Goal: Task Accomplishment & Management: Manage account settings

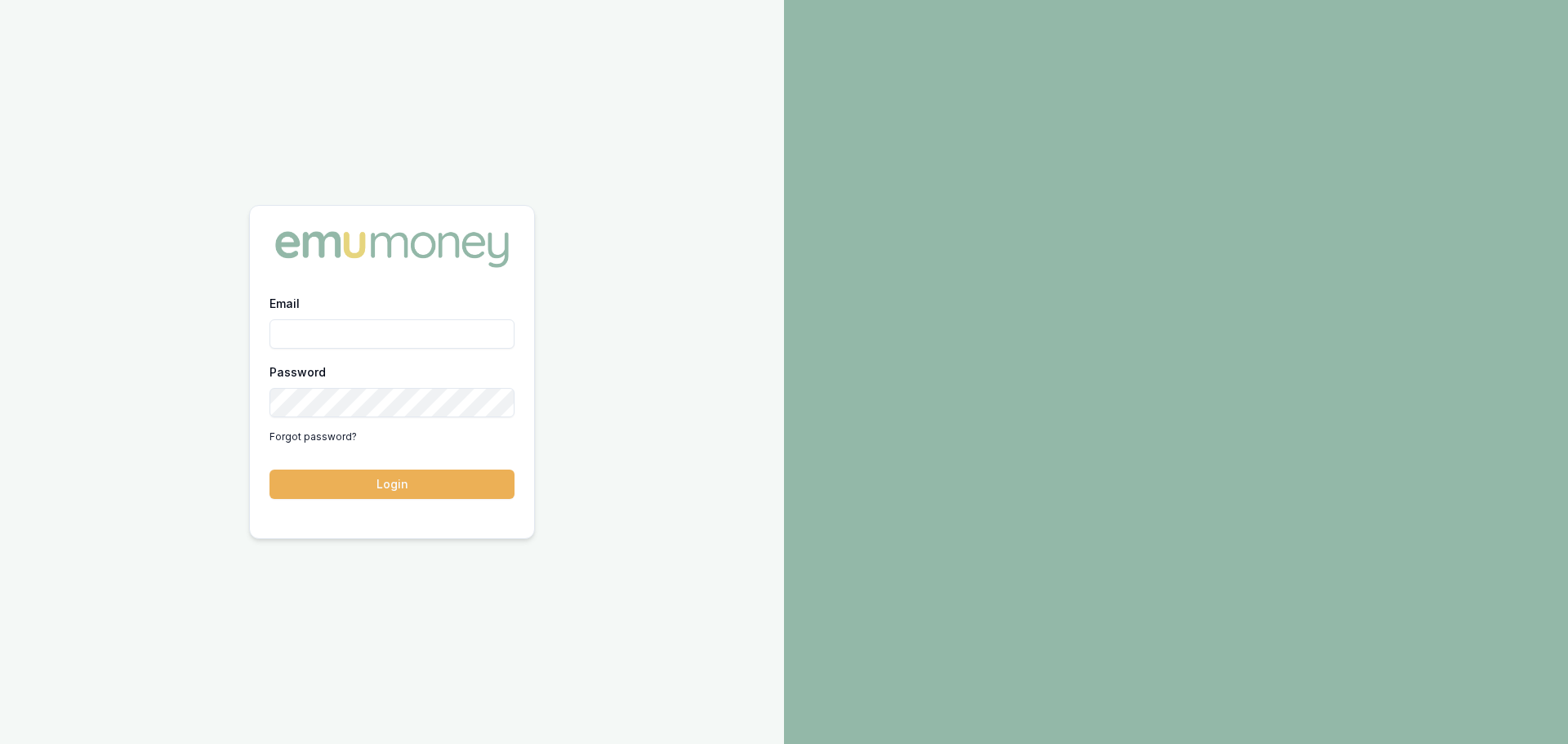
click at [326, 319] on input "Email" at bounding box center [392, 334] width 245 height 30
click at [333, 322] on input "Email" at bounding box center [392, 334] width 245 height 30
type input "evette.abdo@emumoney.com.au"
click at [393, 477] on button "Login" at bounding box center [392, 485] width 245 height 30
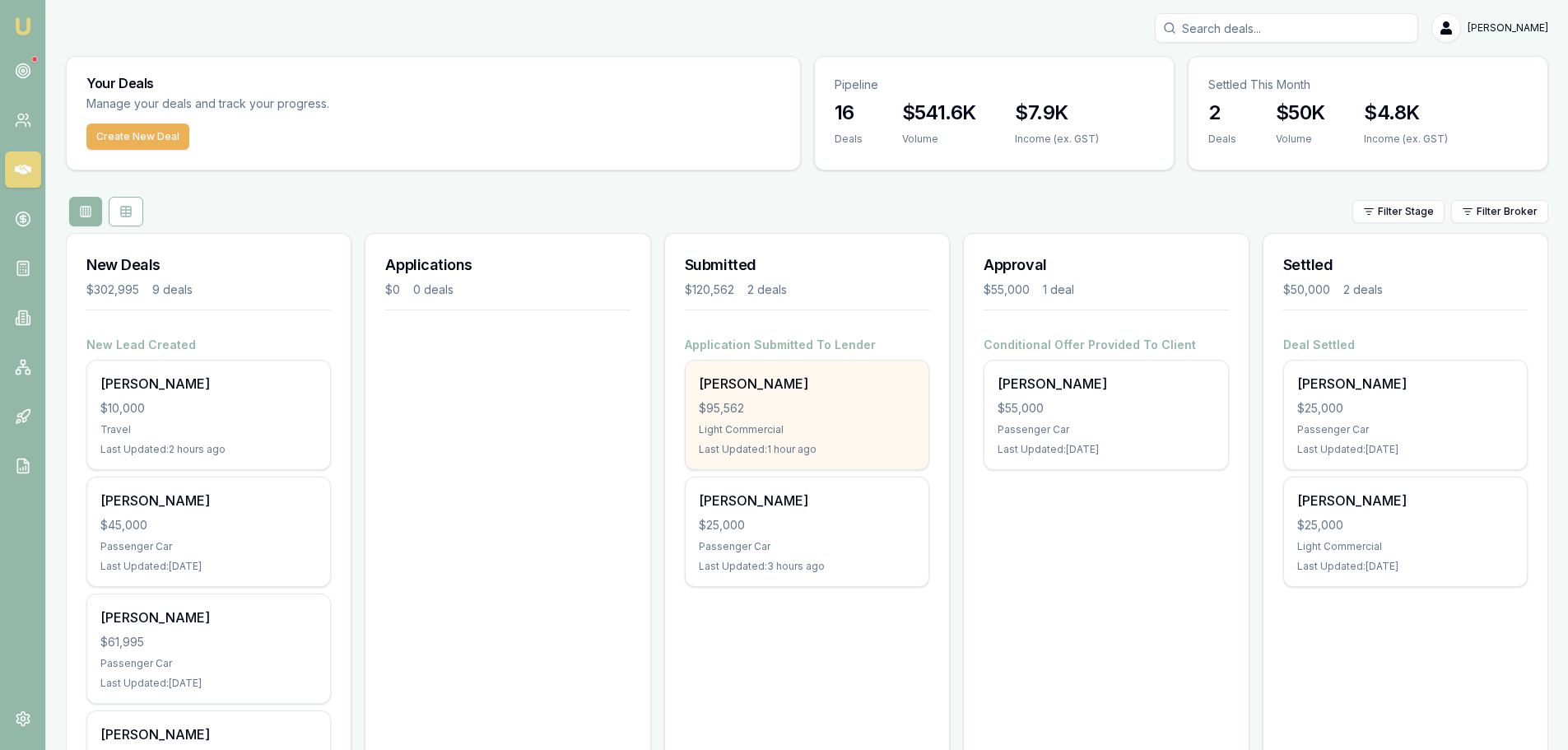
click at [796, 423] on div "Light Commercial" at bounding box center [806, 430] width 217 height 13
click at [835, 428] on div "Light Commercial" at bounding box center [806, 430] width 217 height 13
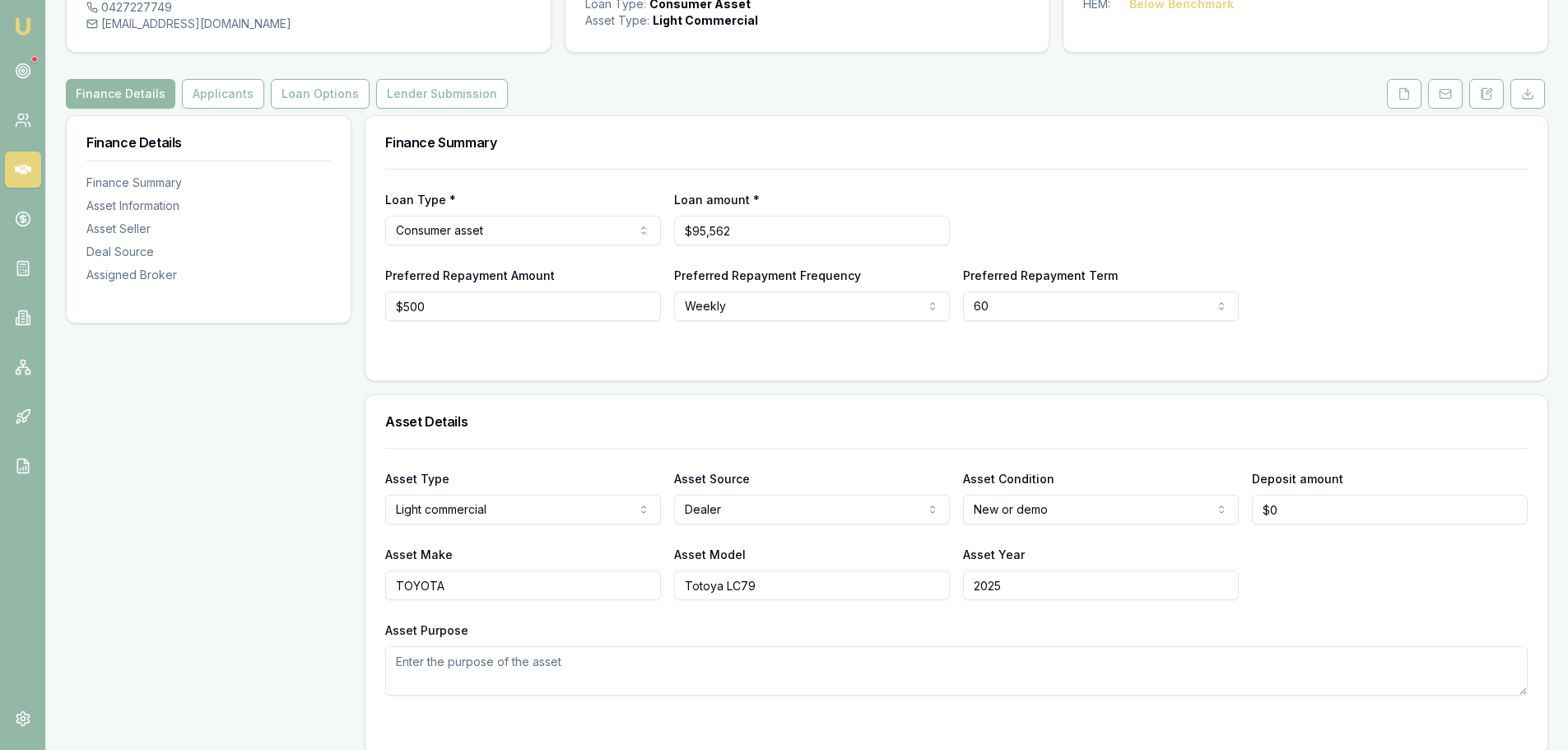
scroll to position [164, 0]
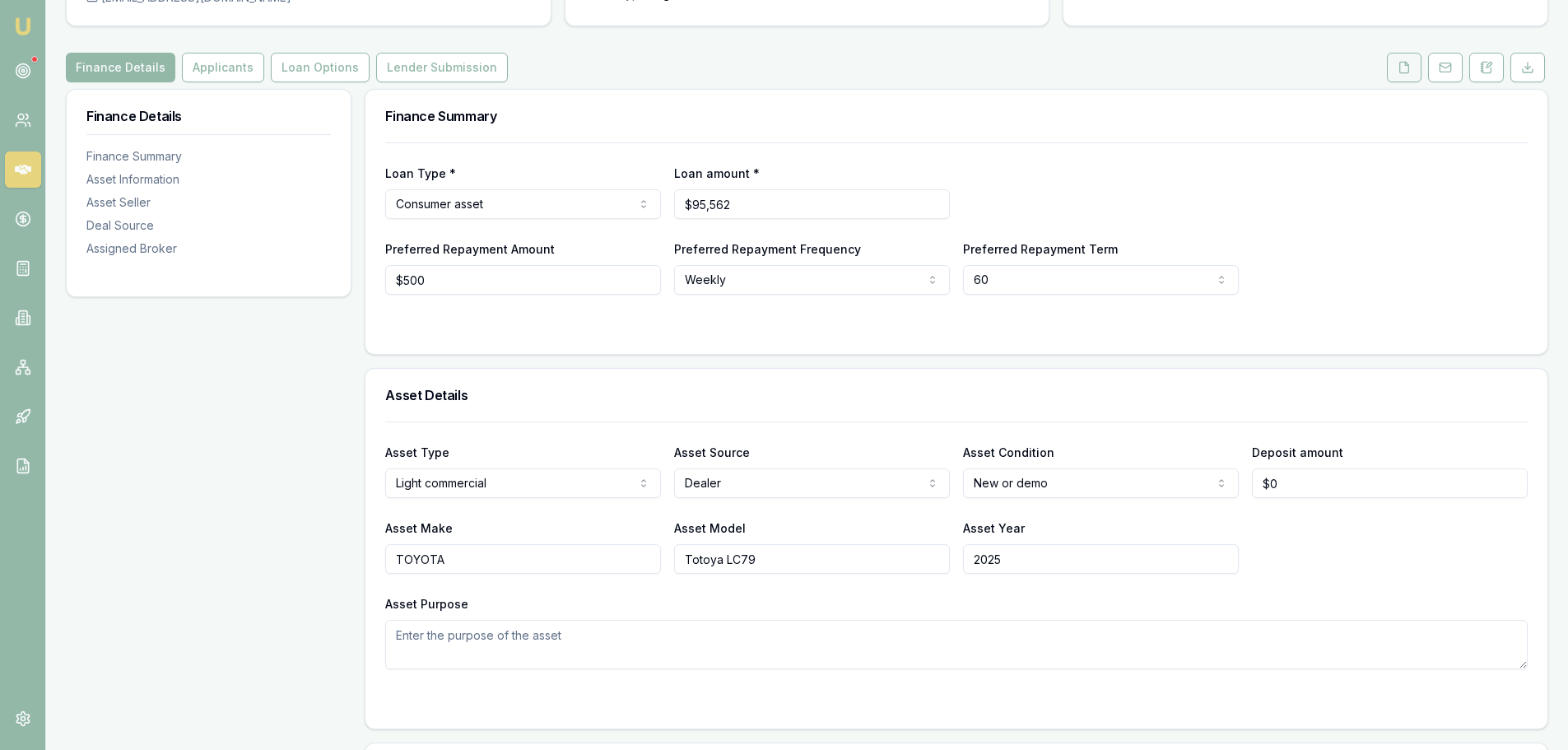
click at [1405, 65] on polyline at bounding box center [1407, 63] width 3 height 3
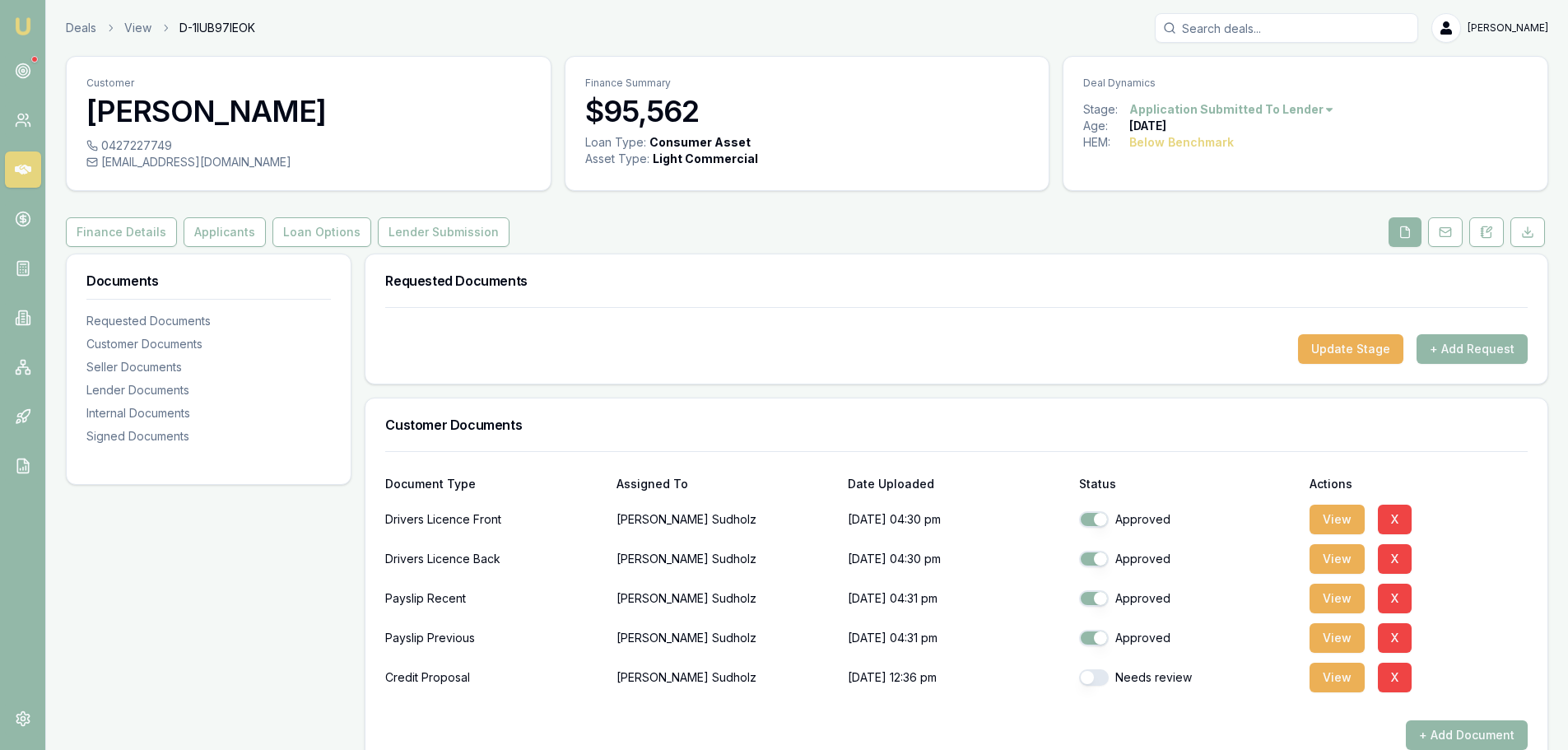
click at [1083, 684] on button "button" at bounding box center [1094, 678] width 30 height 17
checkbox input "true"
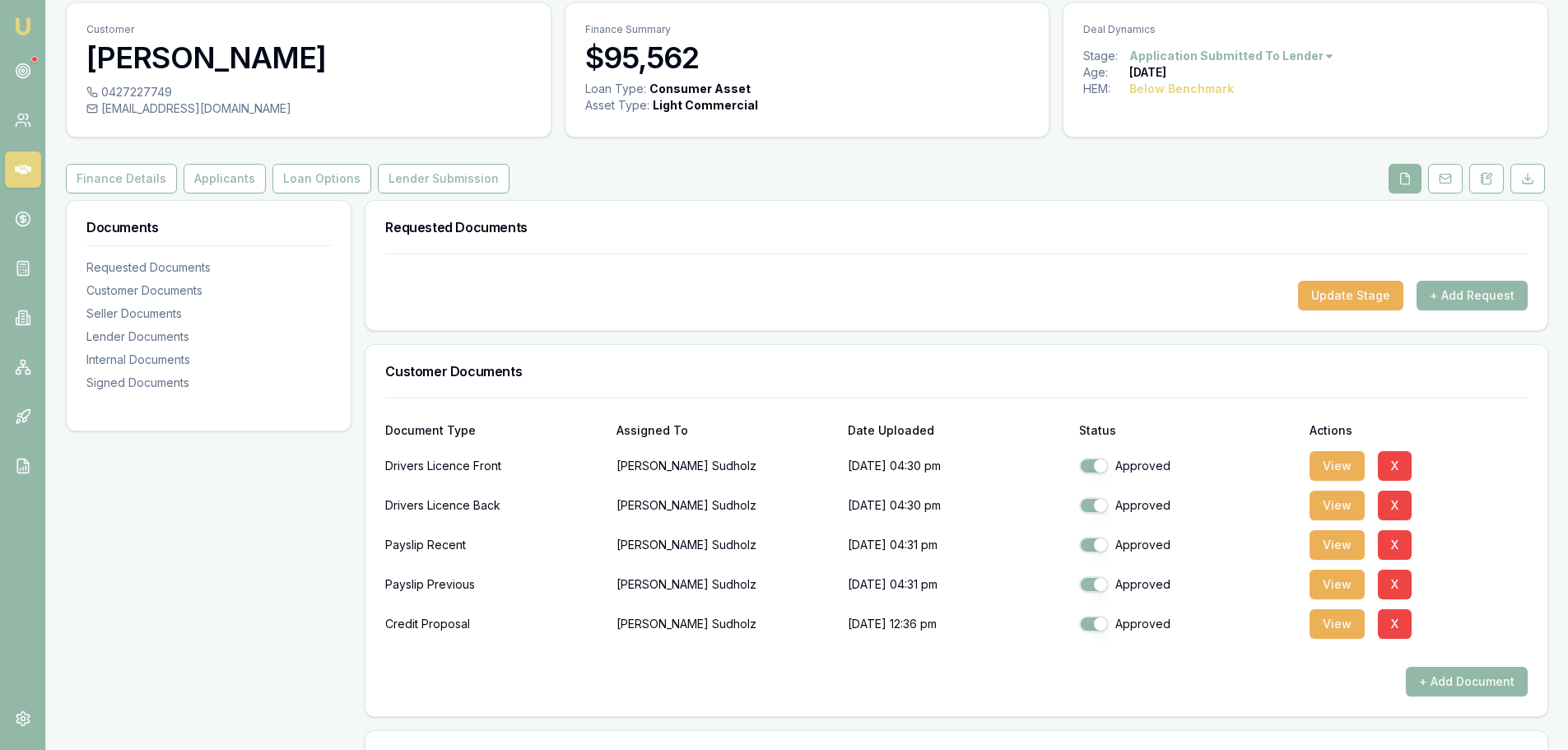
scroll to position [82, 0]
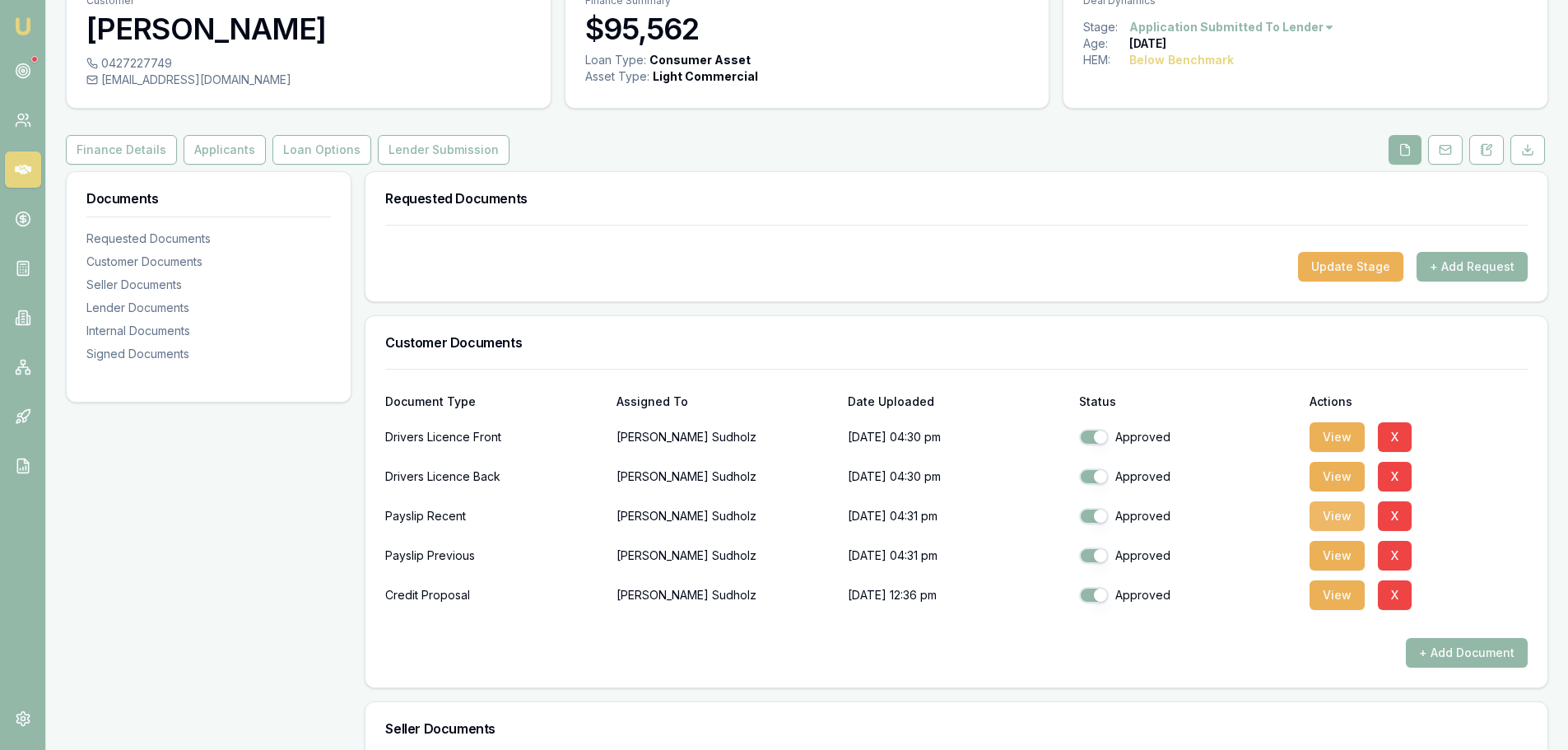
click at [1334, 519] on button "View" at bounding box center [1337, 516] width 55 height 30
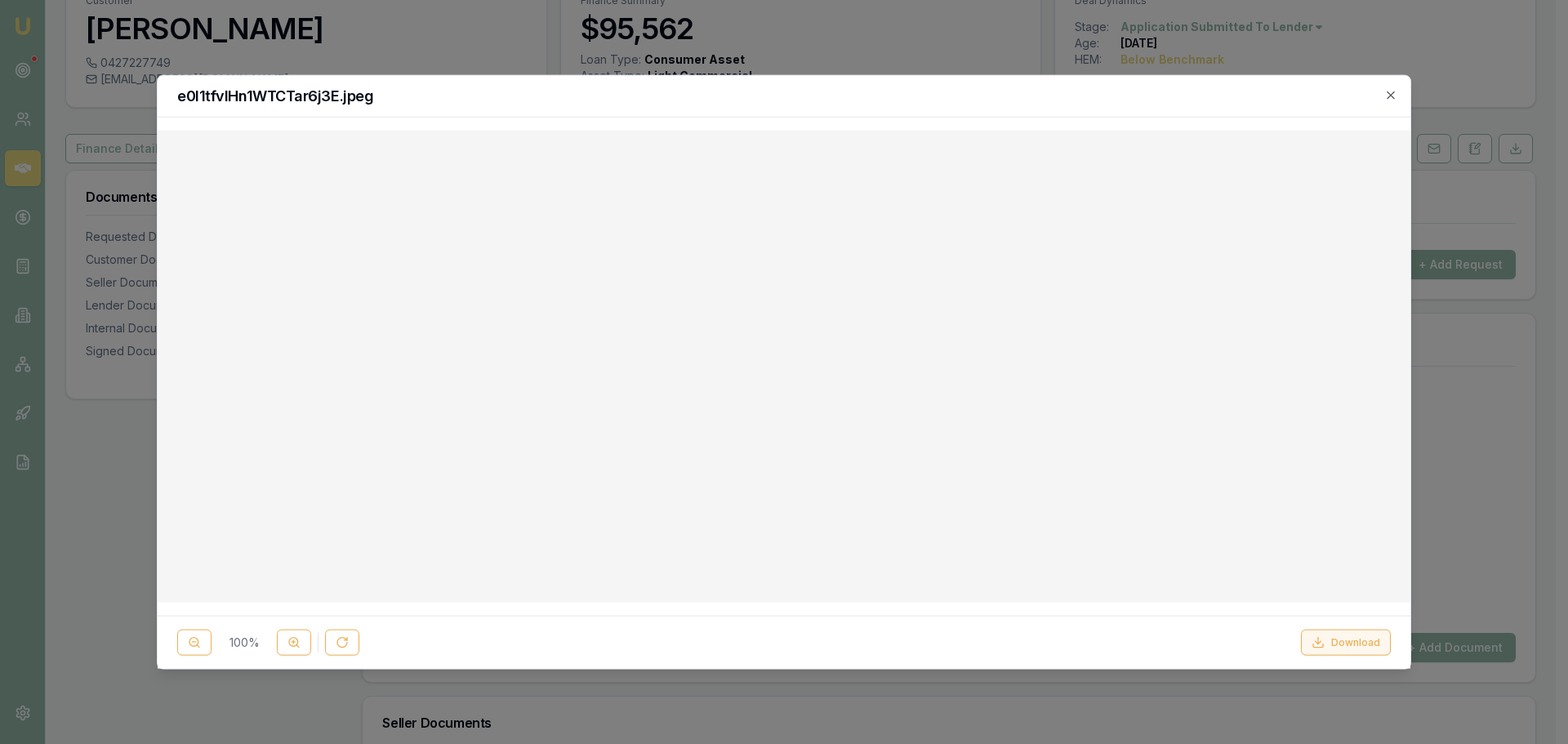
click at [1323, 648] on icon at bounding box center [1319, 646] width 10 height 3
click at [1389, 100] on icon "button" at bounding box center [1391, 95] width 13 height 13
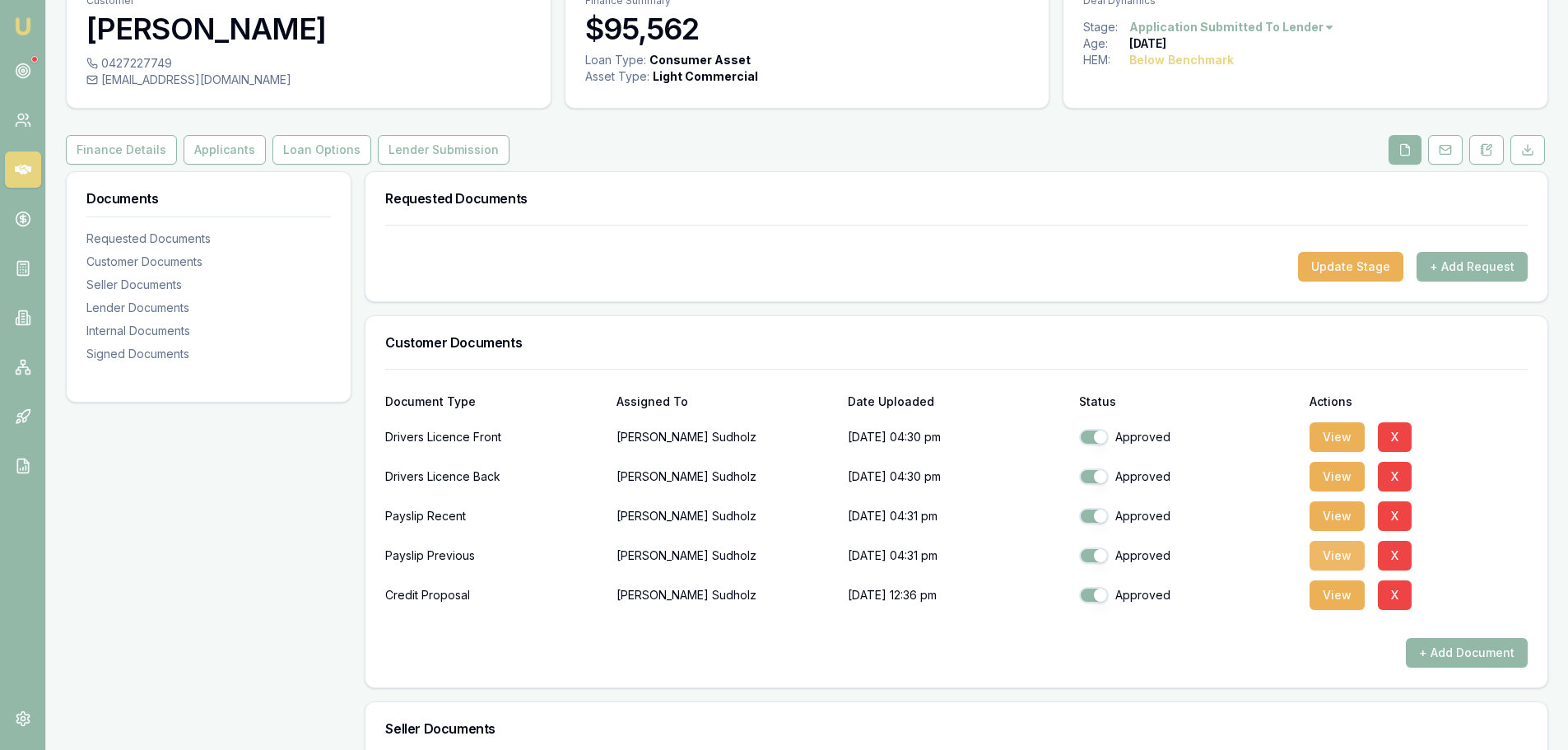
click at [1322, 556] on button "View" at bounding box center [1337, 556] width 55 height 30
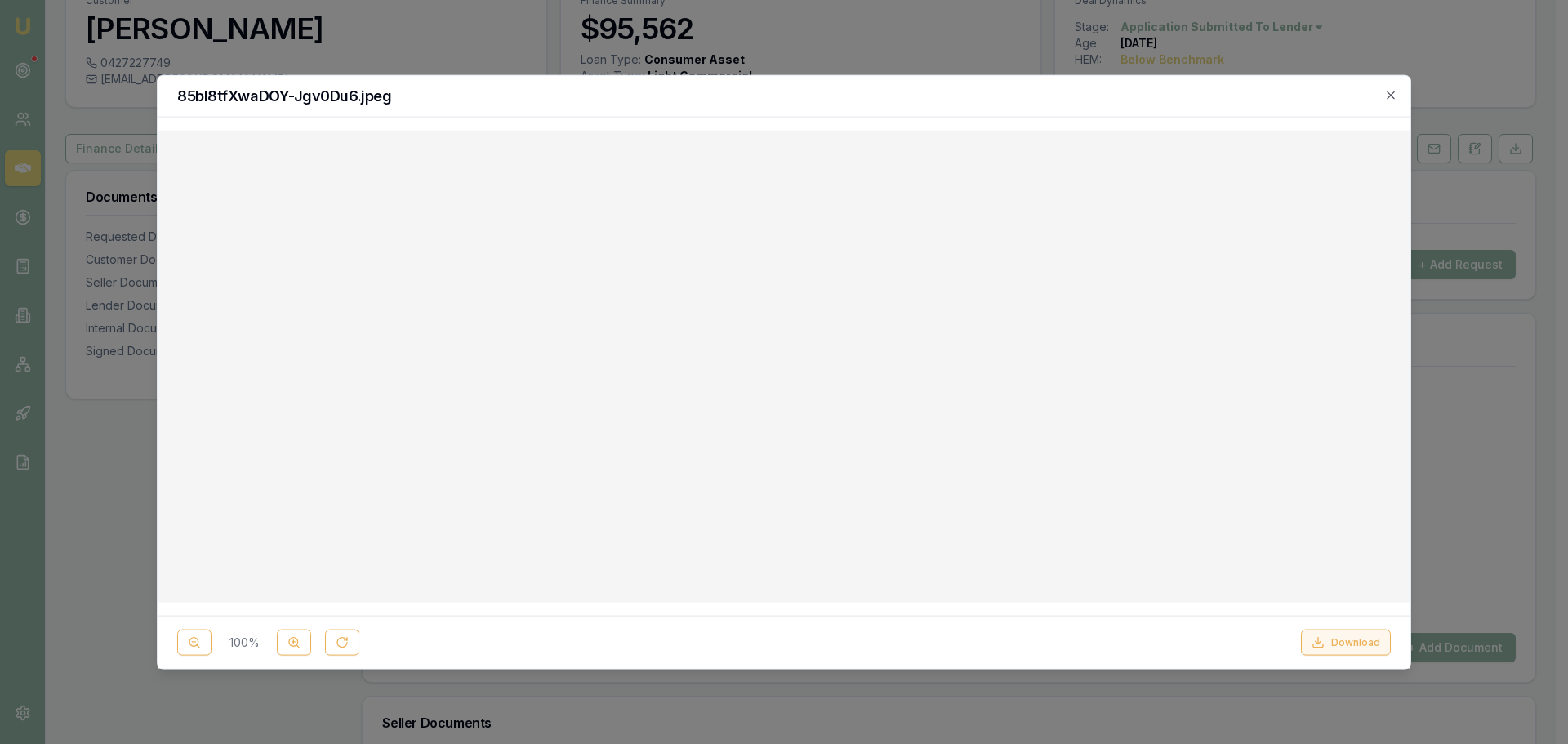
click at [1361, 644] on button "Download" at bounding box center [1346, 643] width 90 height 26
click at [1389, 96] on icon "button" at bounding box center [1390, 94] width 7 height 7
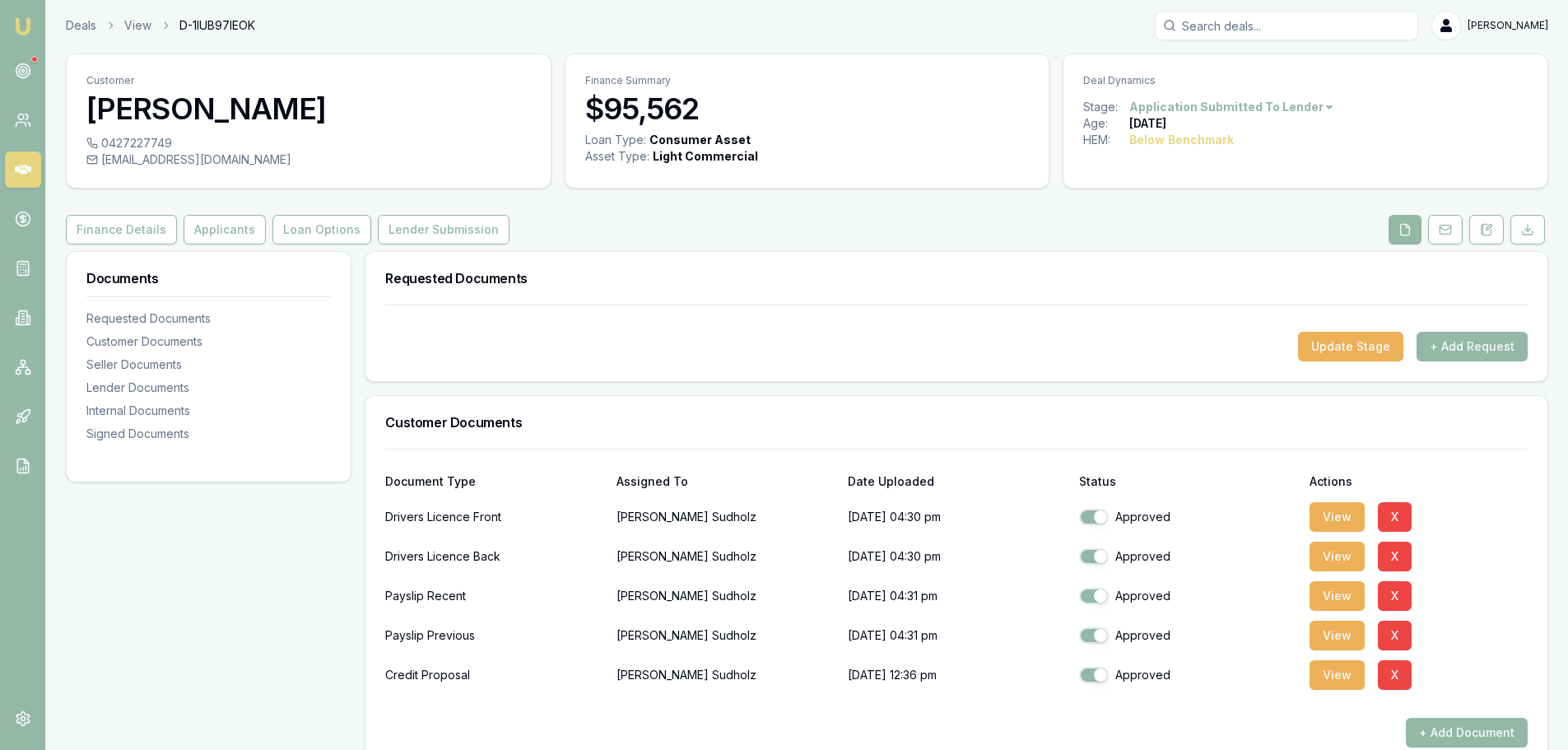
scroll to position [0, 0]
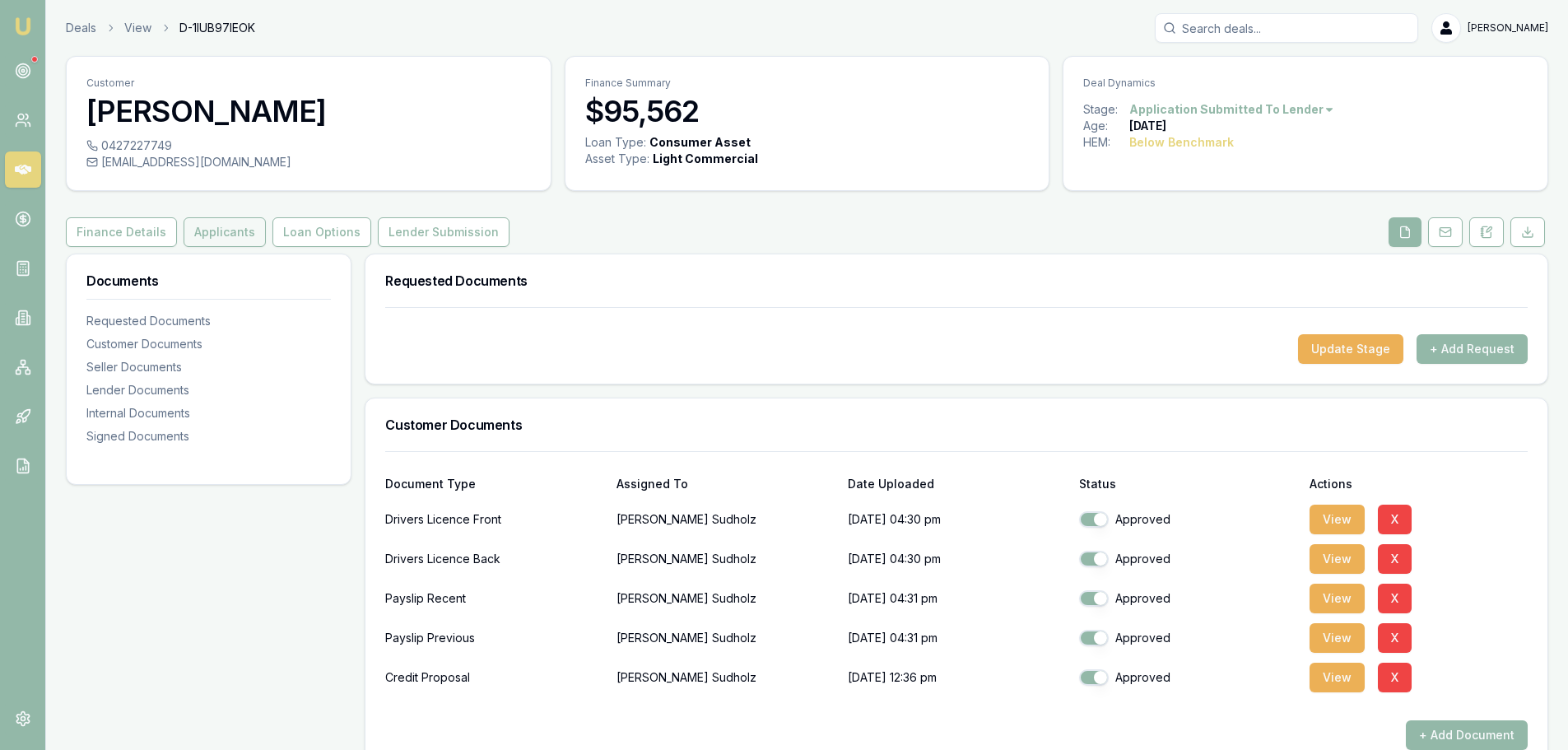
click at [189, 233] on button "Applicants" at bounding box center [224, 232] width 82 height 30
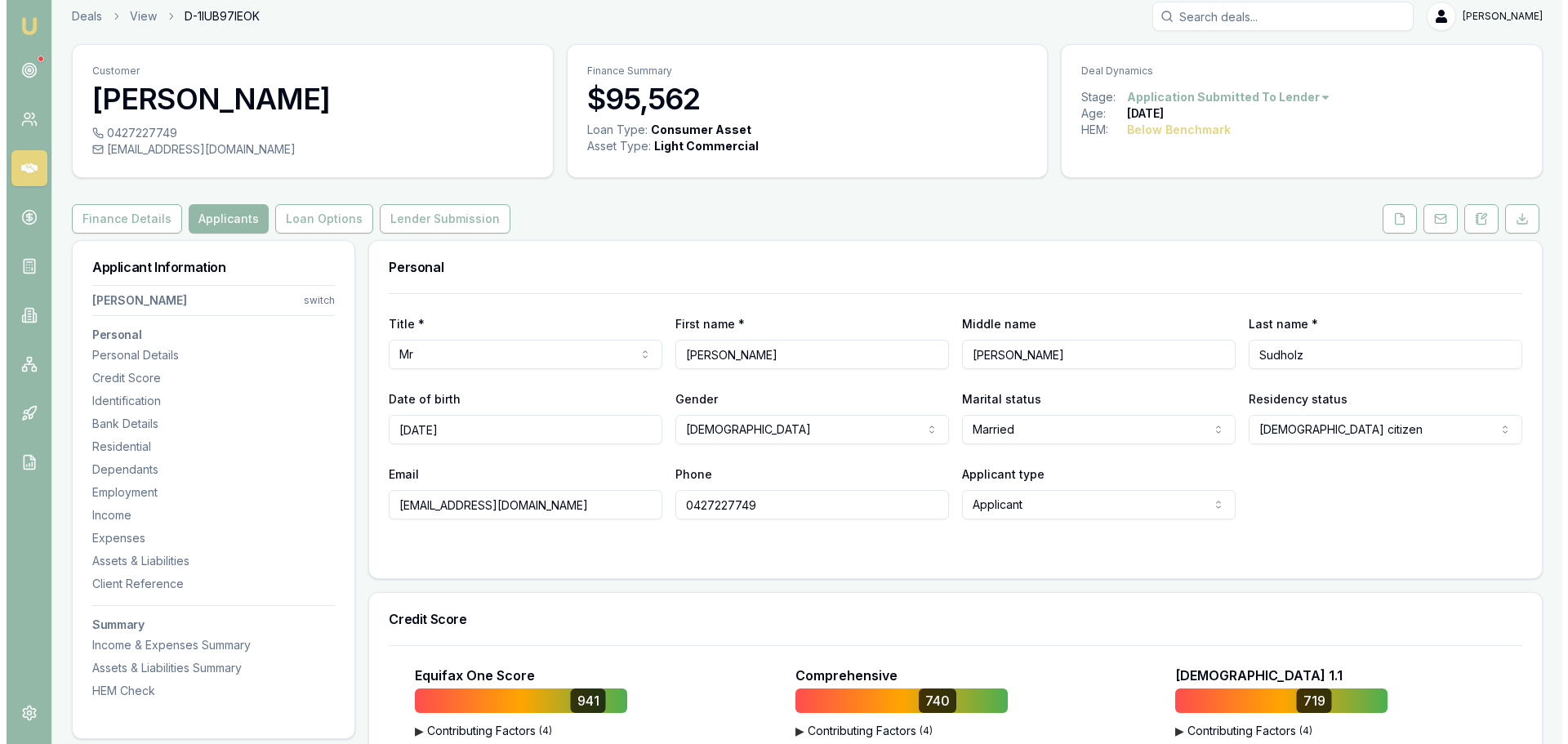
scroll to position [327, 0]
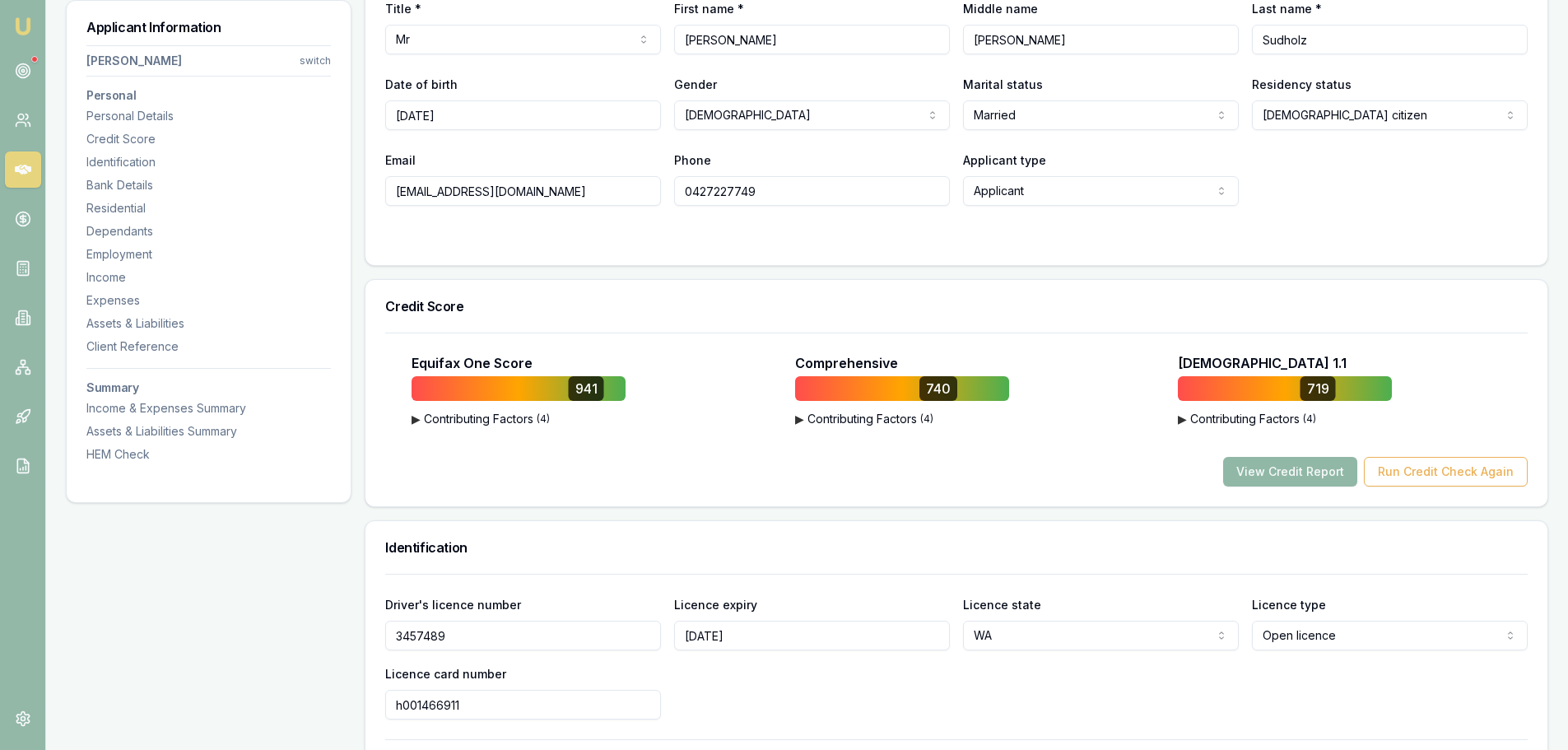
click at [1252, 471] on button "View Credit Report" at bounding box center [1290, 472] width 134 height 30
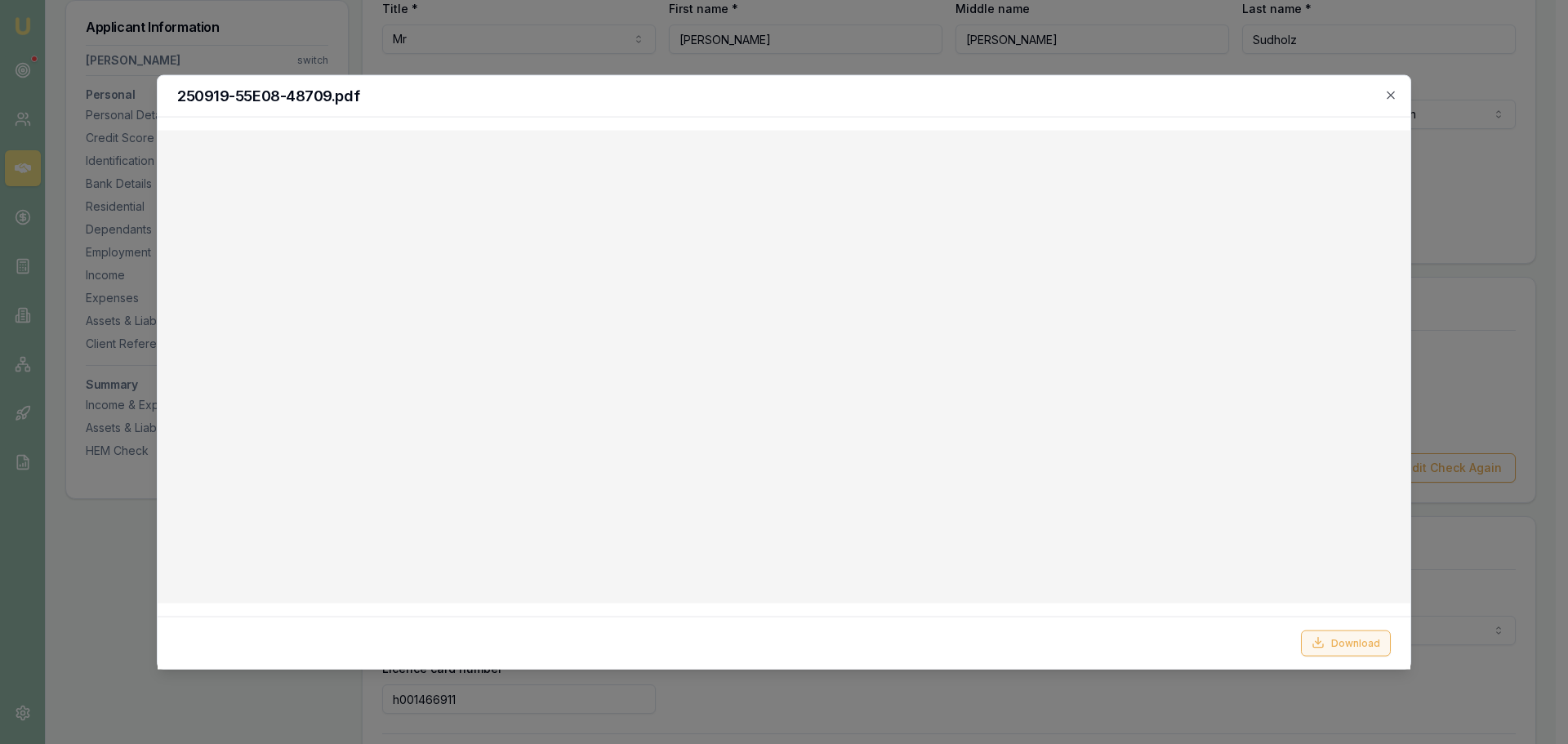
click at [1333, 648] on button "Download" at bounding box center [1346, 643] width 90 height 26
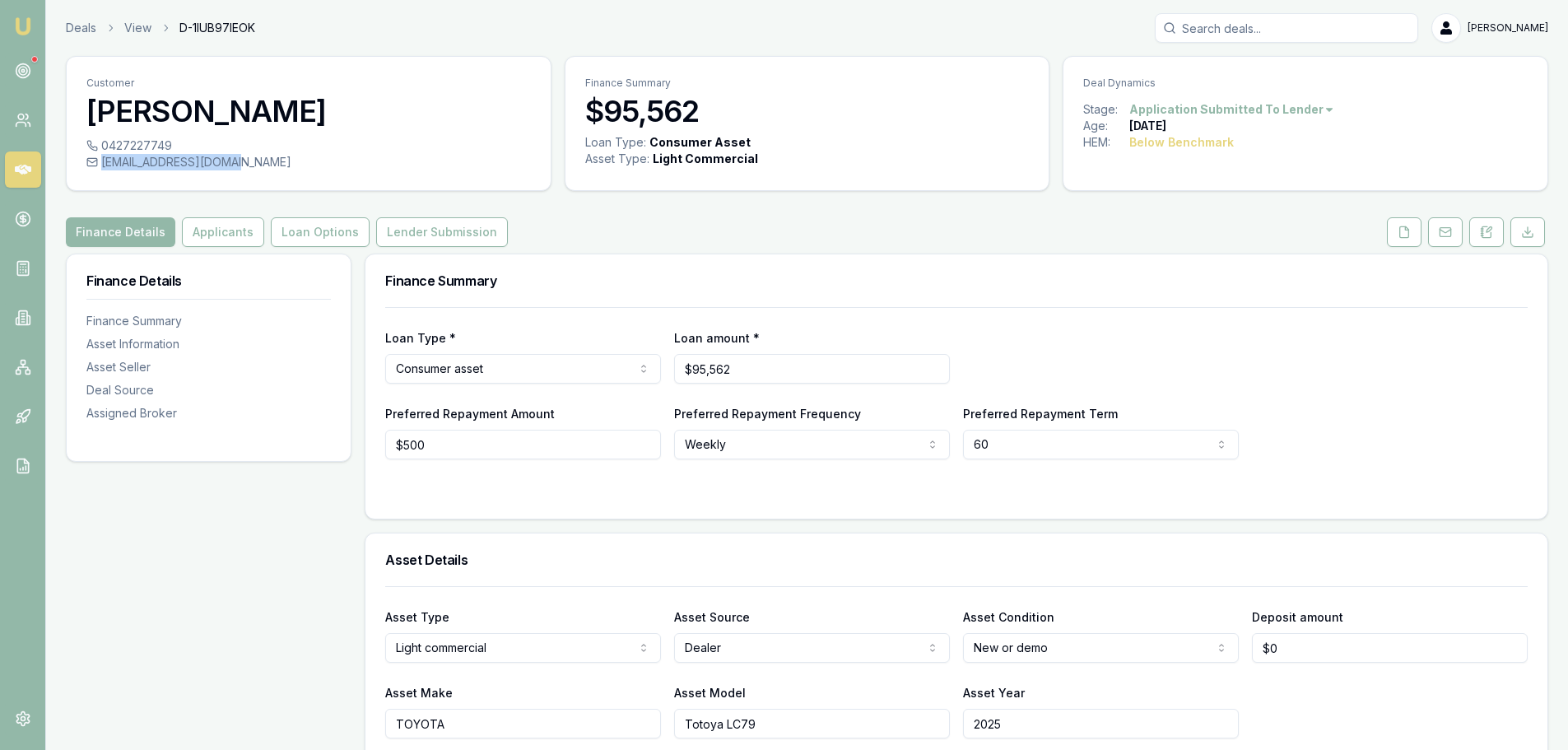
drag, startPoint x: 100, startPoint y: 159, endPoint x: 232, endPoint y: 160, distance: 132.0
click at [232, 160] on div "[EMAIL_ADDRESS][DOMAIN_NAME]" at bounding box center [309, 163] width 445 height 17
copy div "[EMAIL_ADDRESS][DOMAIN_NAME]"
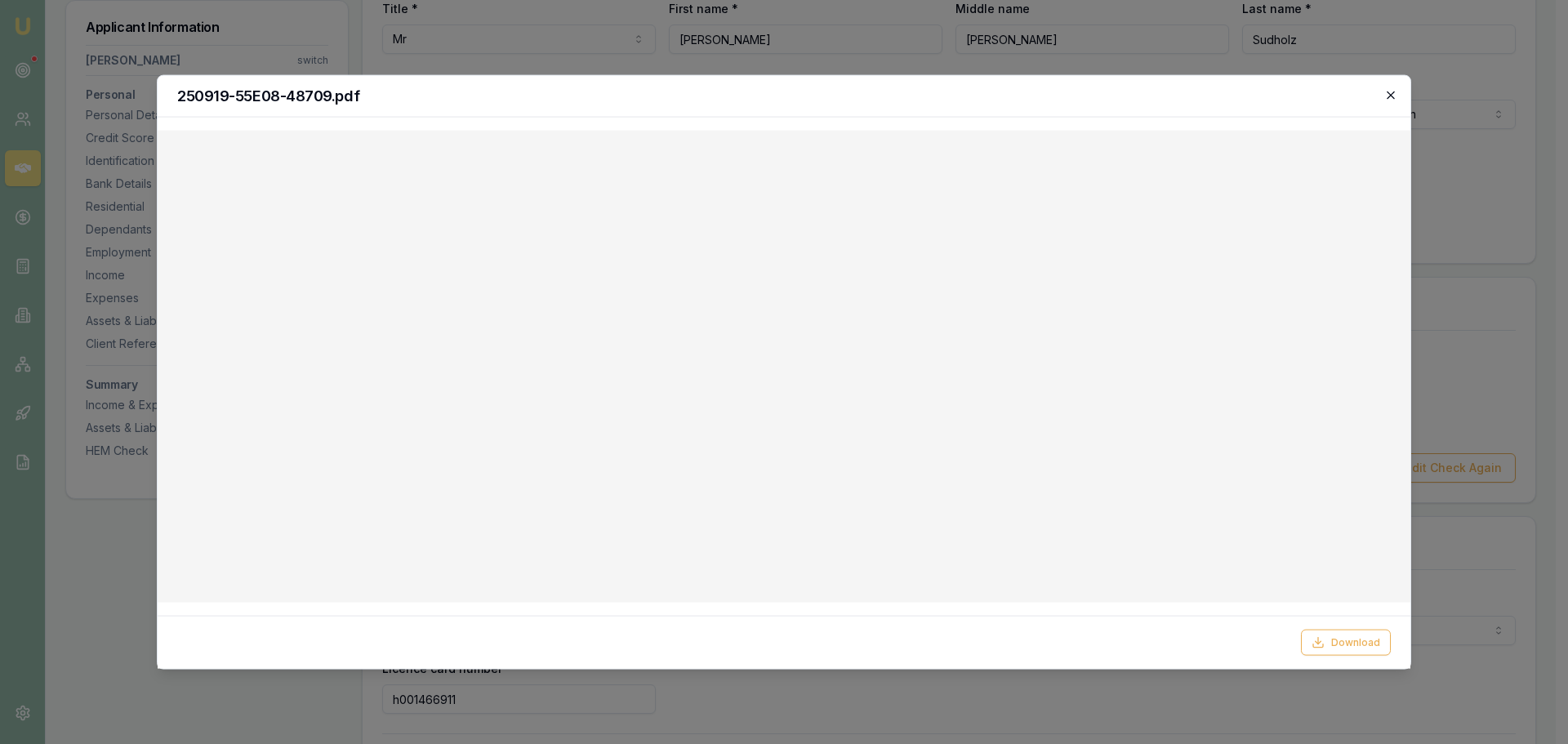
click at [1386, 95] on icon "button" at bounding box center [1391, 95] width 13 height 13
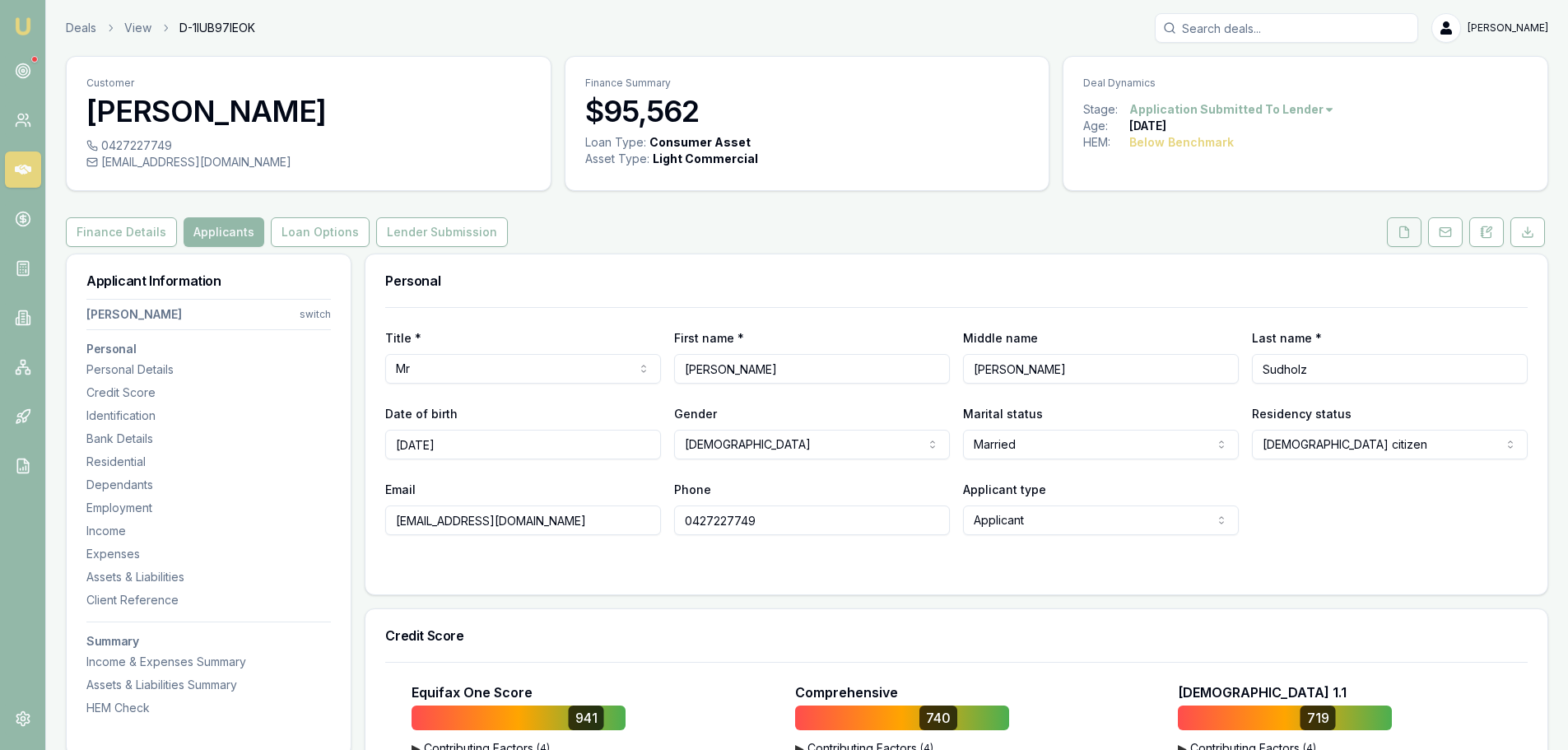
click at [1409, 234] on icon at bounding box center [1405, 231] width 9 height 11
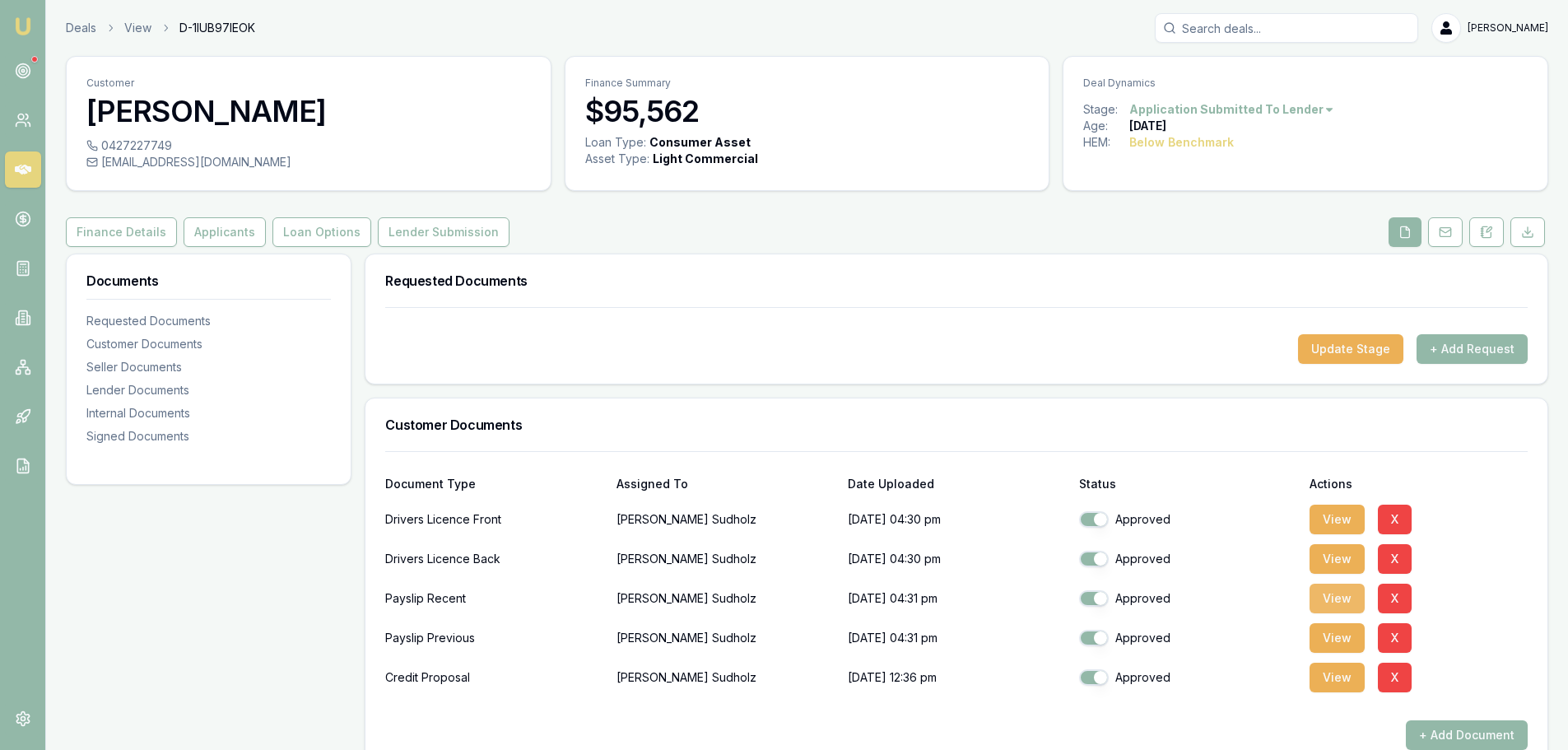
click at [1312, 597] on button "View" at bounding box center [1337, 599] width 55 height 30
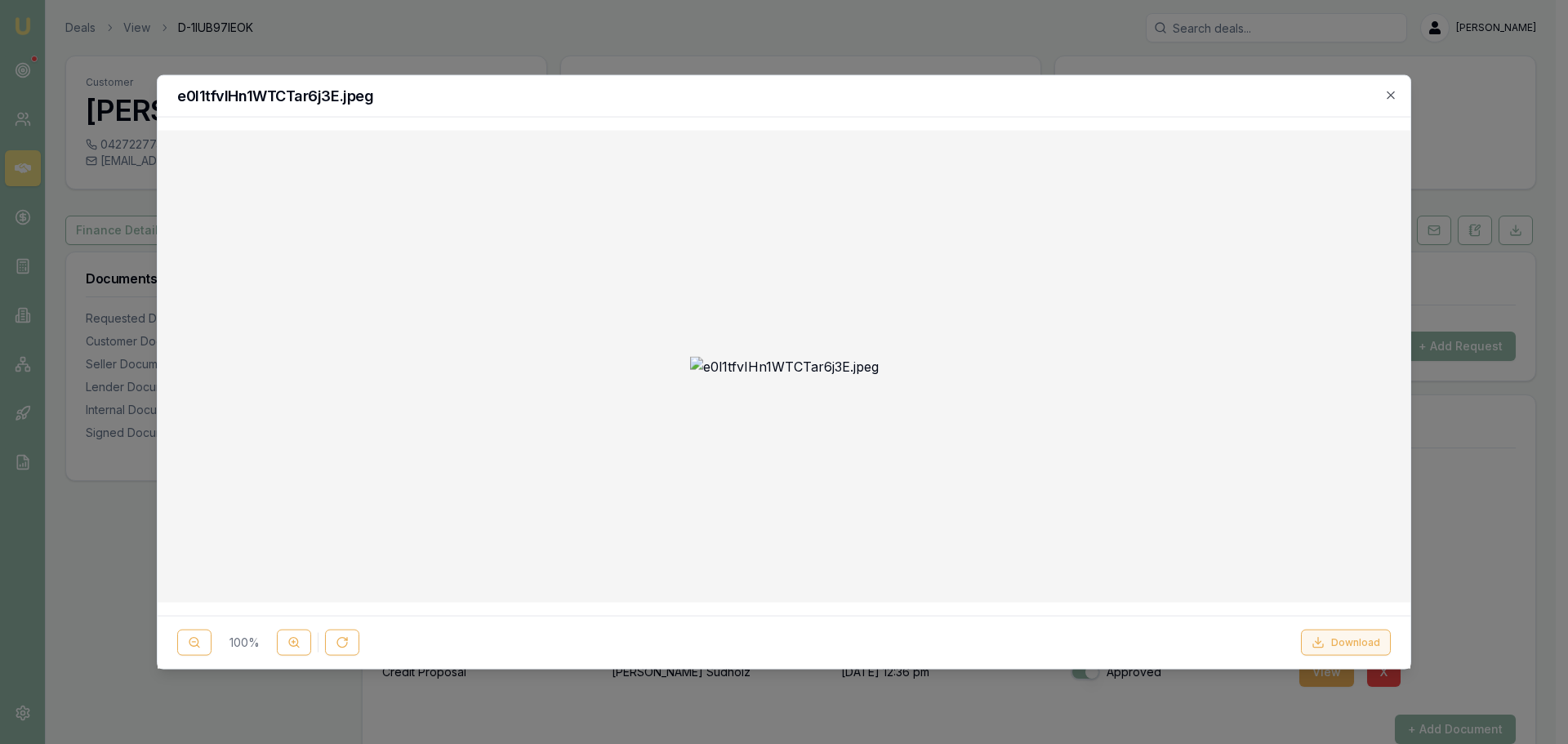
click at [1343, 640] on button "Download" at bounding box center [1346, 643] width 90 height 26
click at [1390, 95] on icon "button" at bounding box center [1390, 94] width 7 height 7
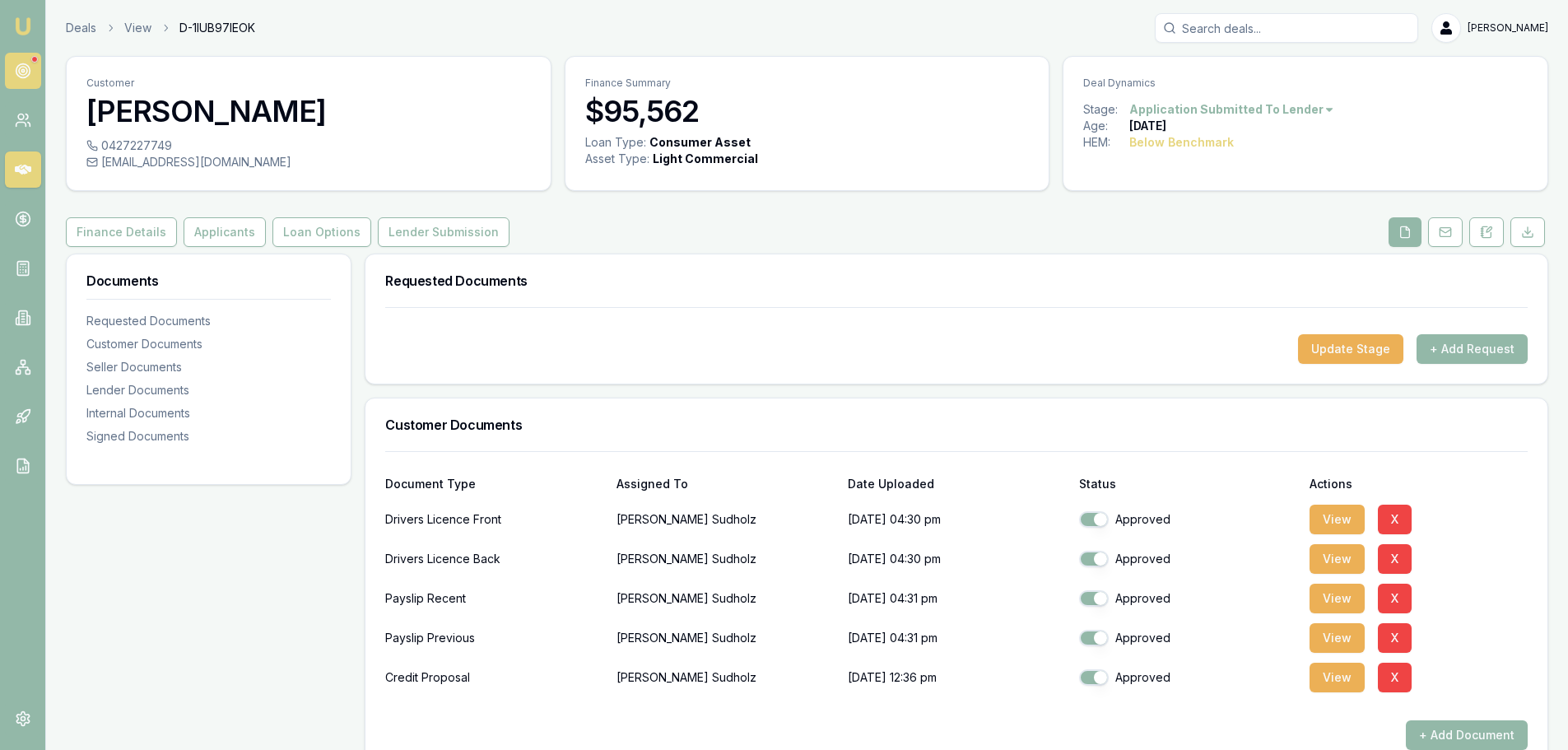
click at [17, 69] on circle at bounding box center [22, 71] width 14 height 14
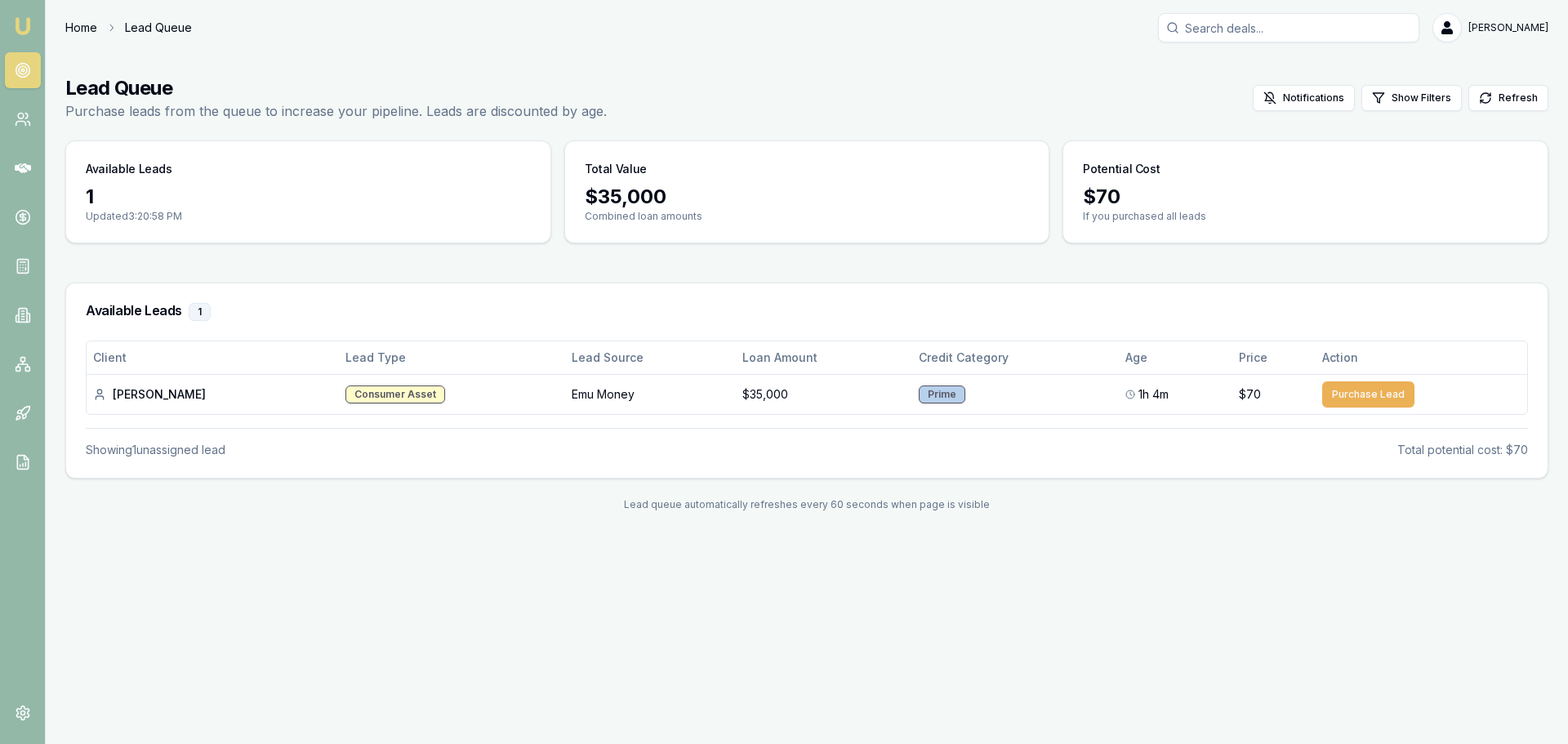
click at [74, 26] on link "Home" at bounding box center [81, 28] width 32 height 16
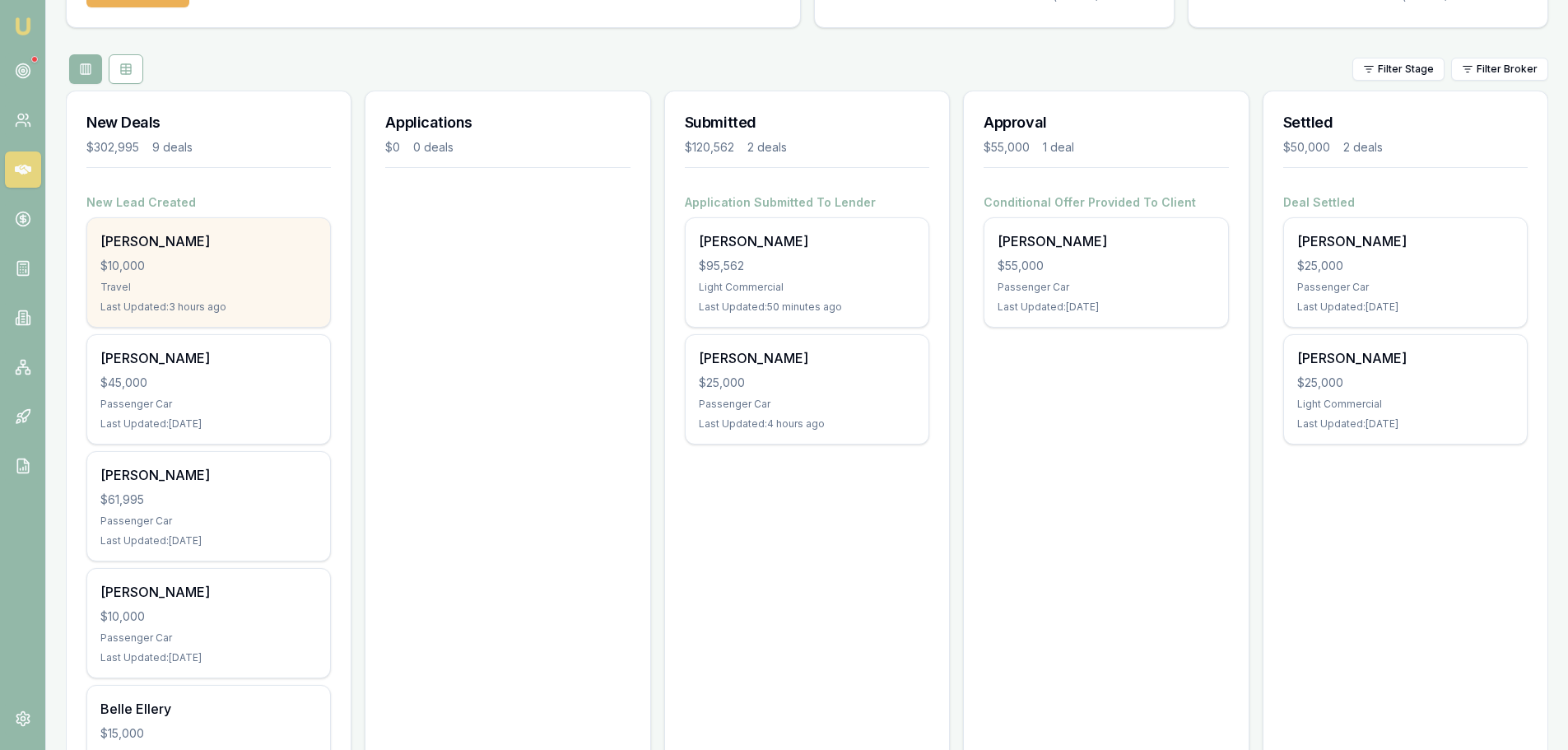
scroll to position [164, 0]
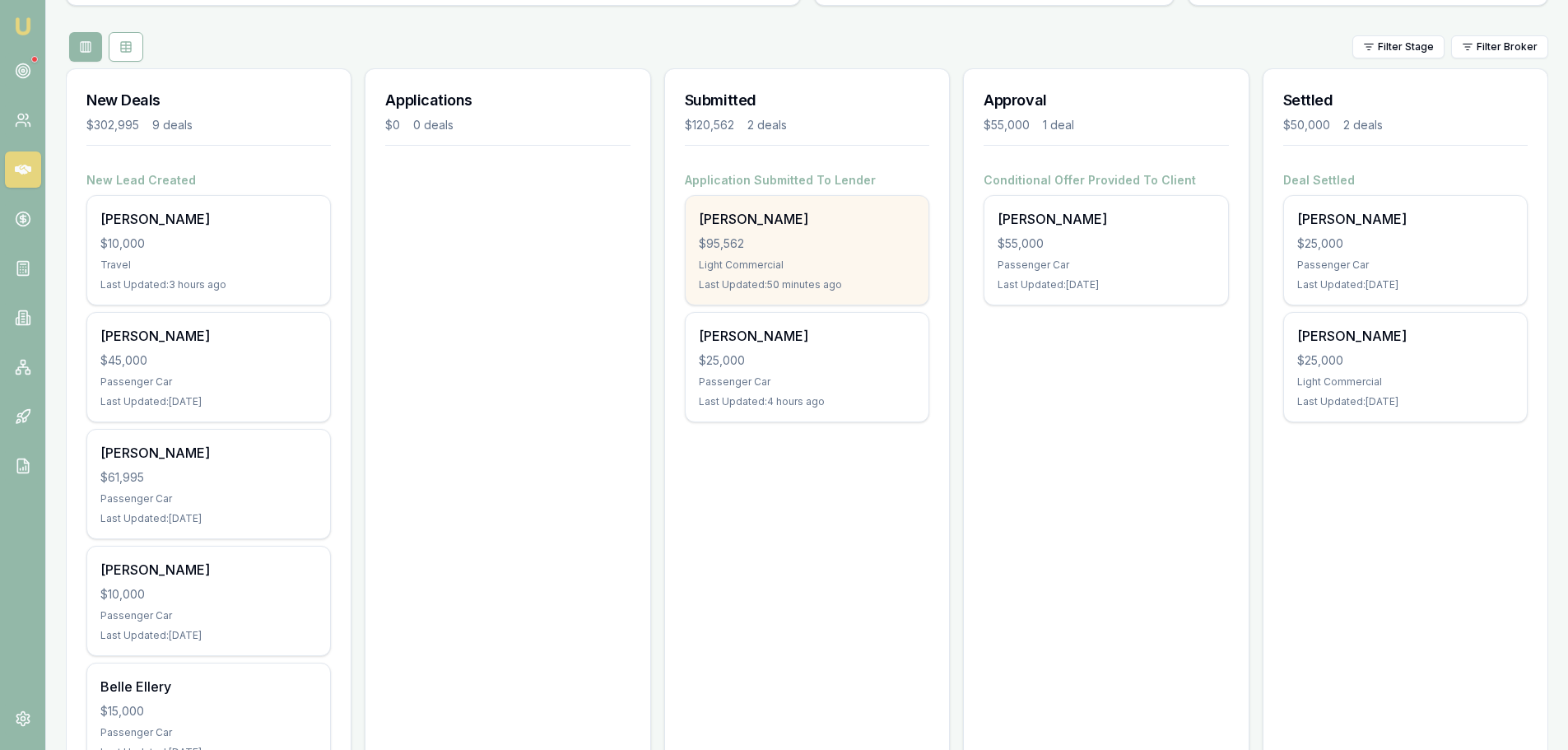
click at [778, 246] on div "$95,562" at bounding box center [806, 244] width 217 height 17
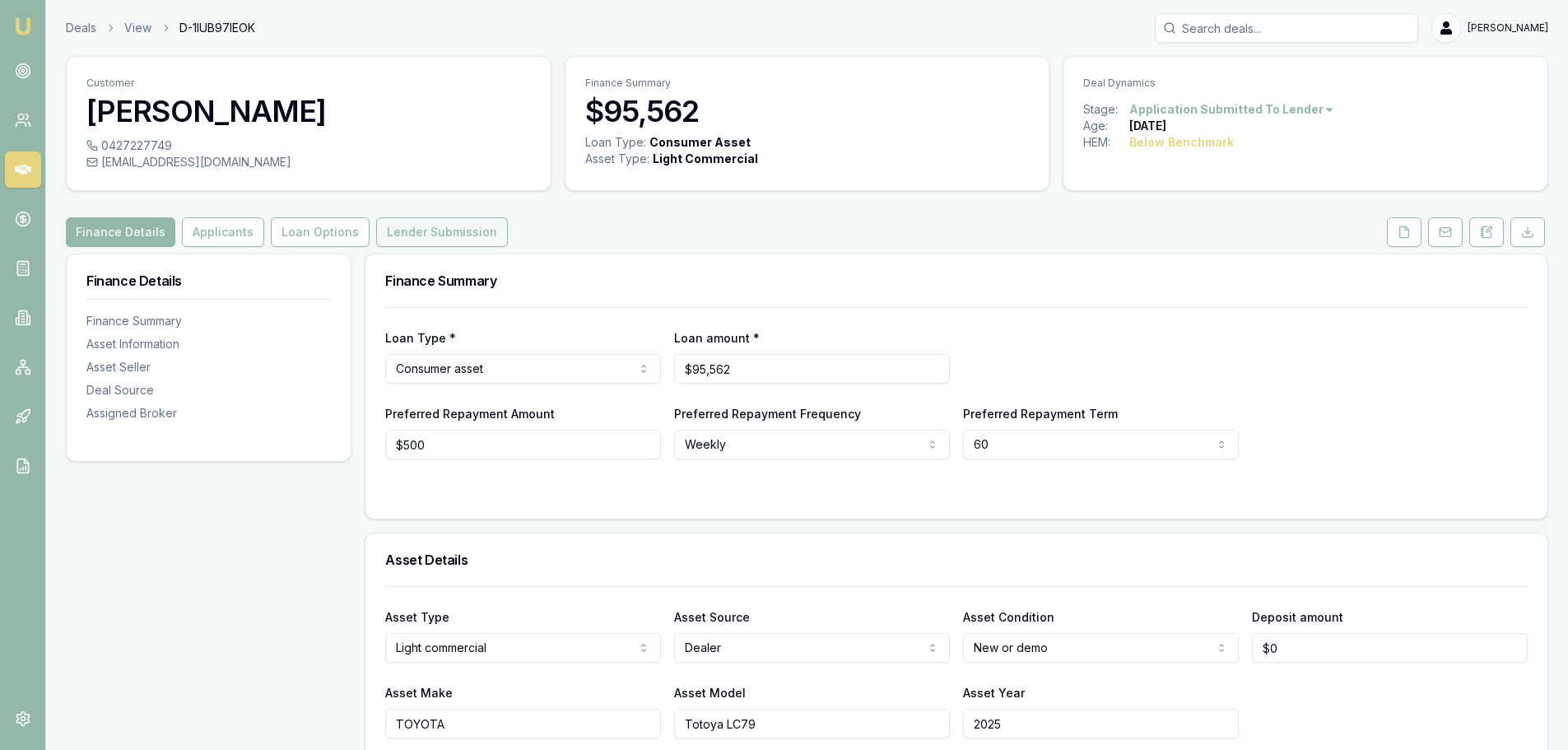
click at [439, 227] on button "Lender Submission" at bounding box center [441, 232] width 132 height 30
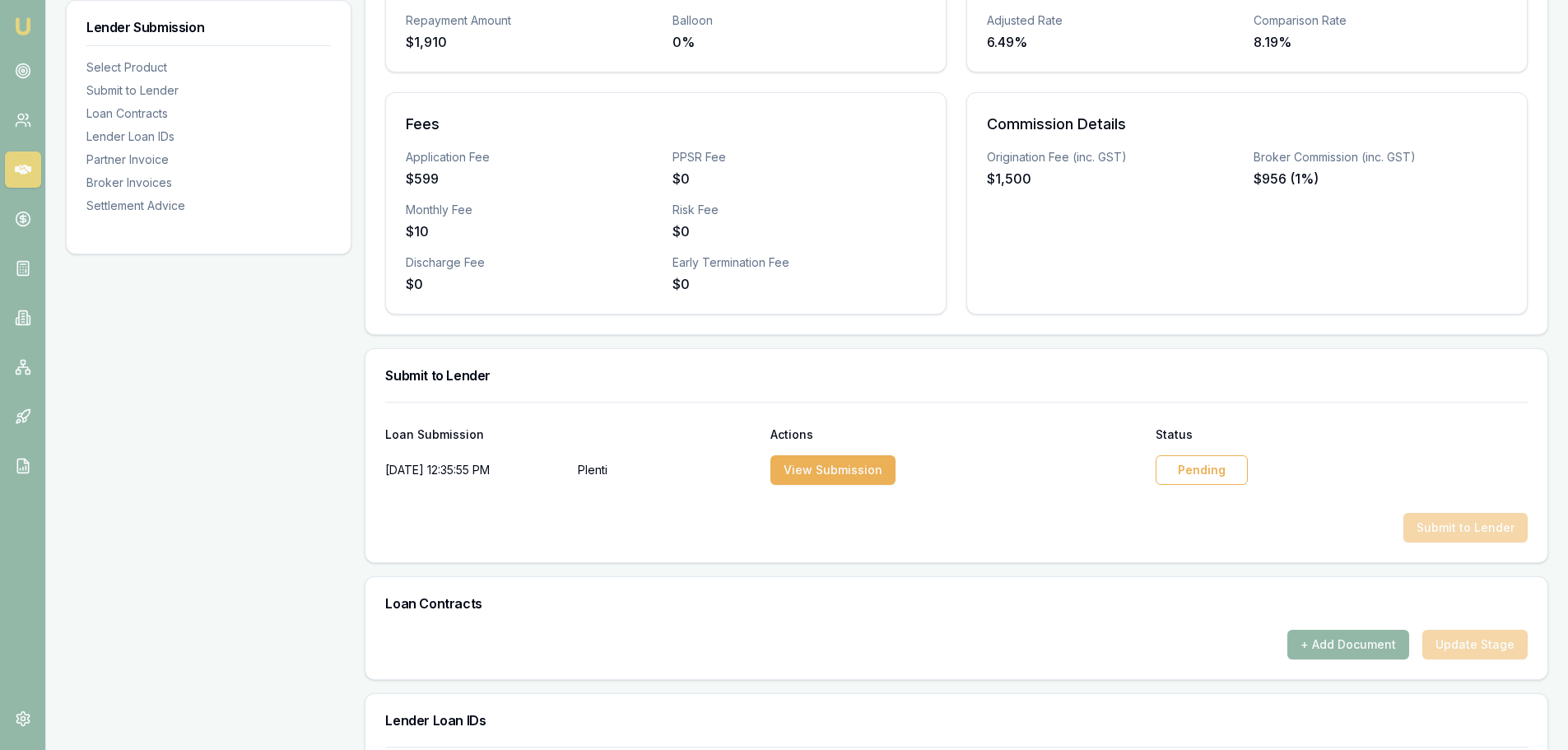
scroll to position [494, 0]
click at [1179, 468] on div "Pending" at bounding box center [1201, 469] width 92 height 30
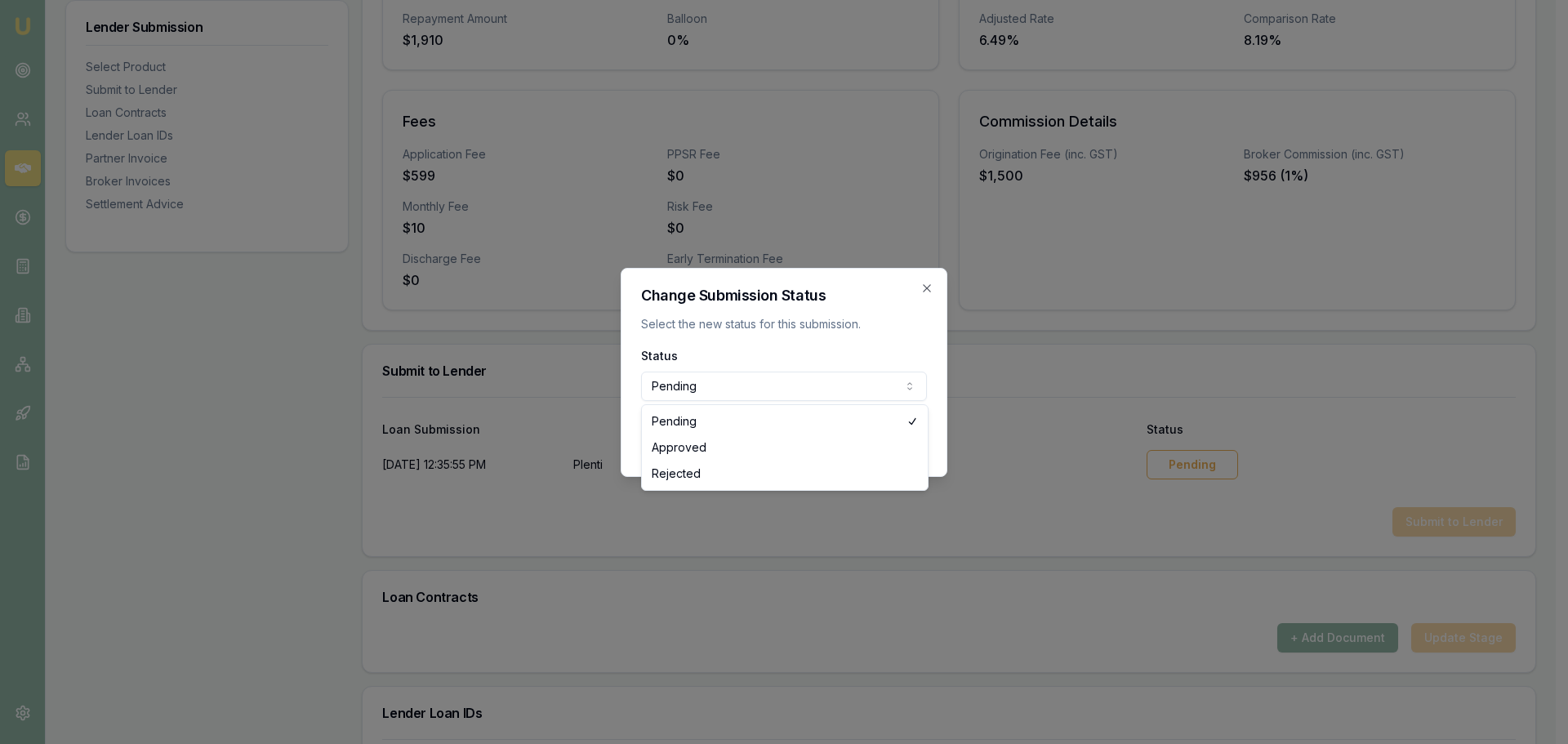
select select "APPROVED"
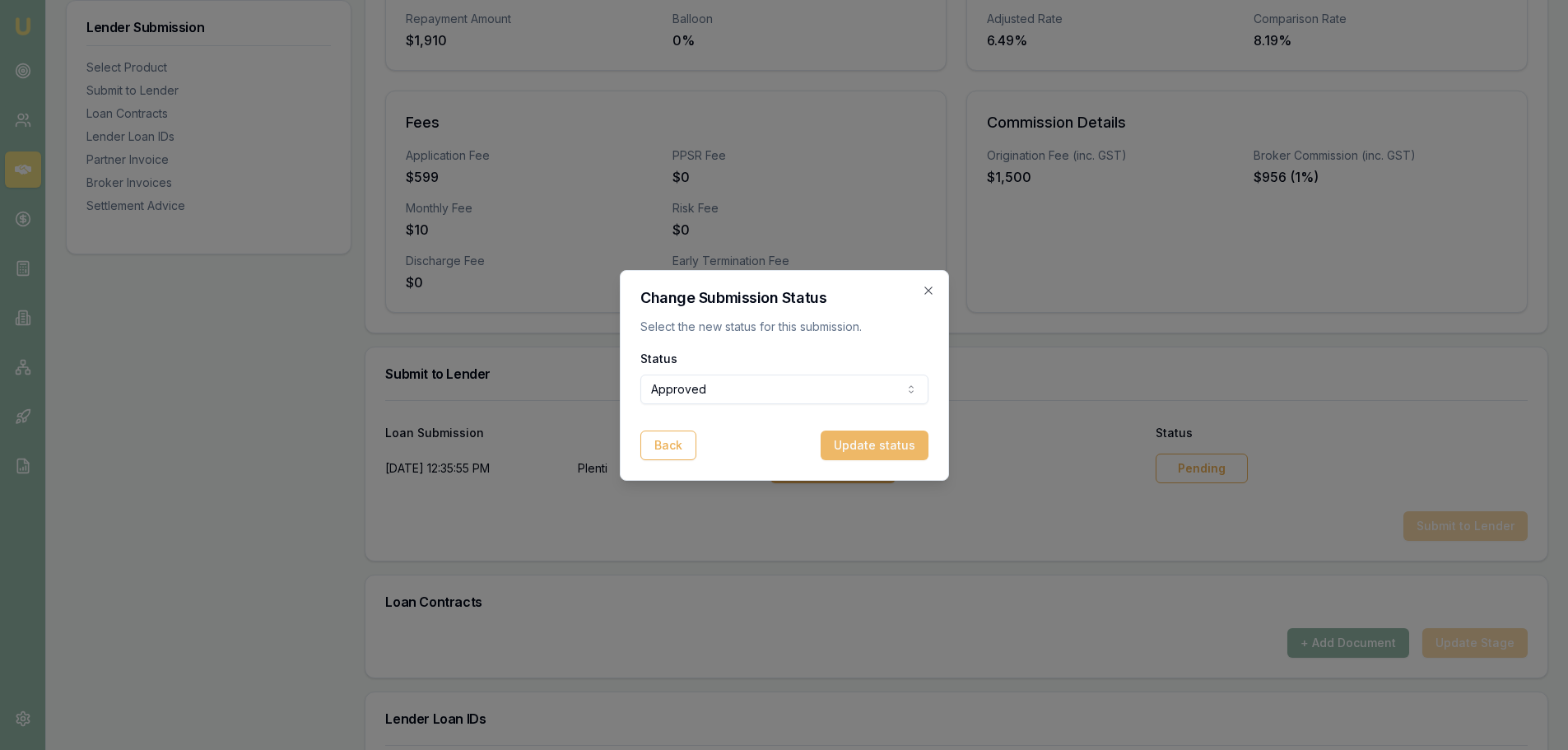
click at [890, 441] on button "Update status" at bounding box center [874, 446] width 108 height 30
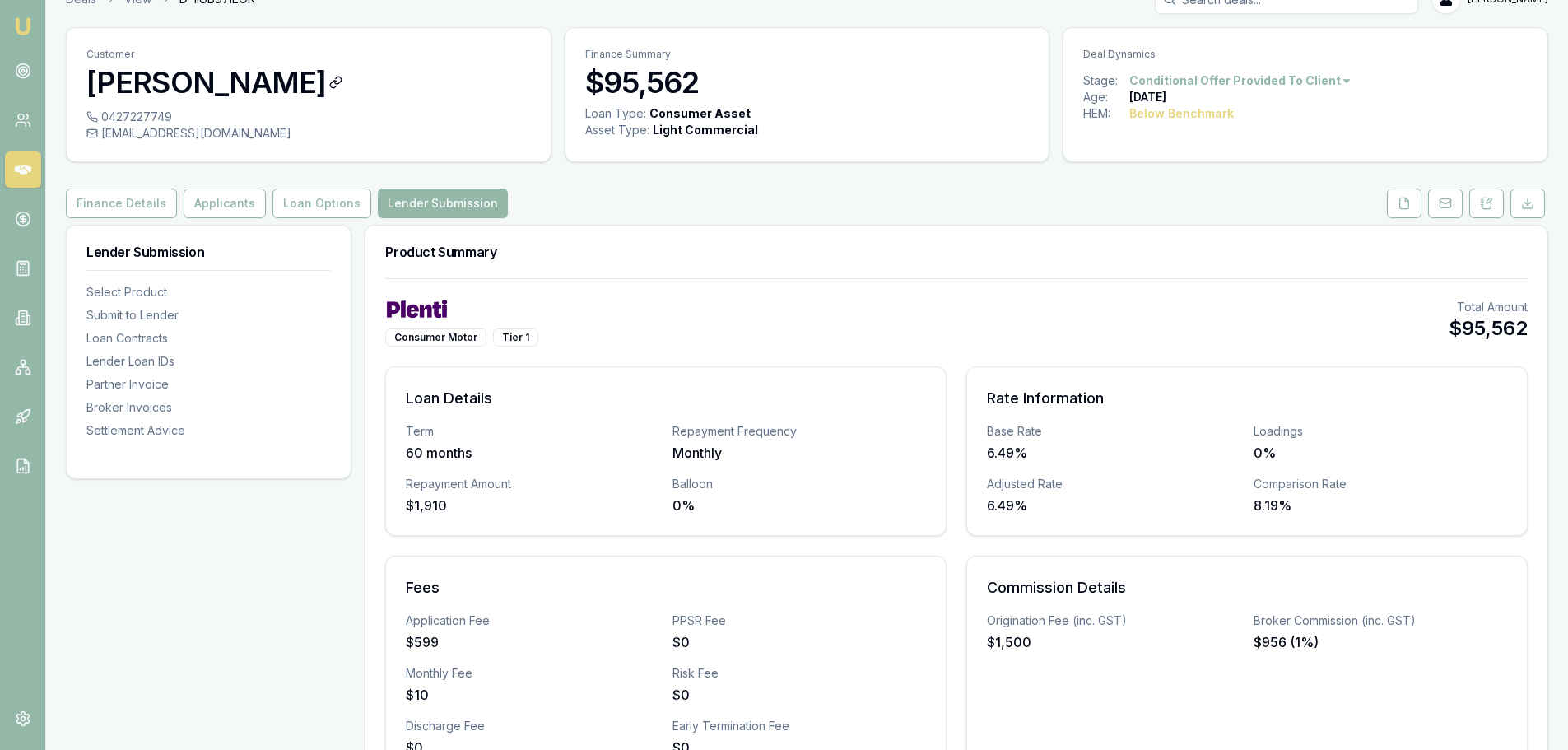
scroll to position [0, 0]
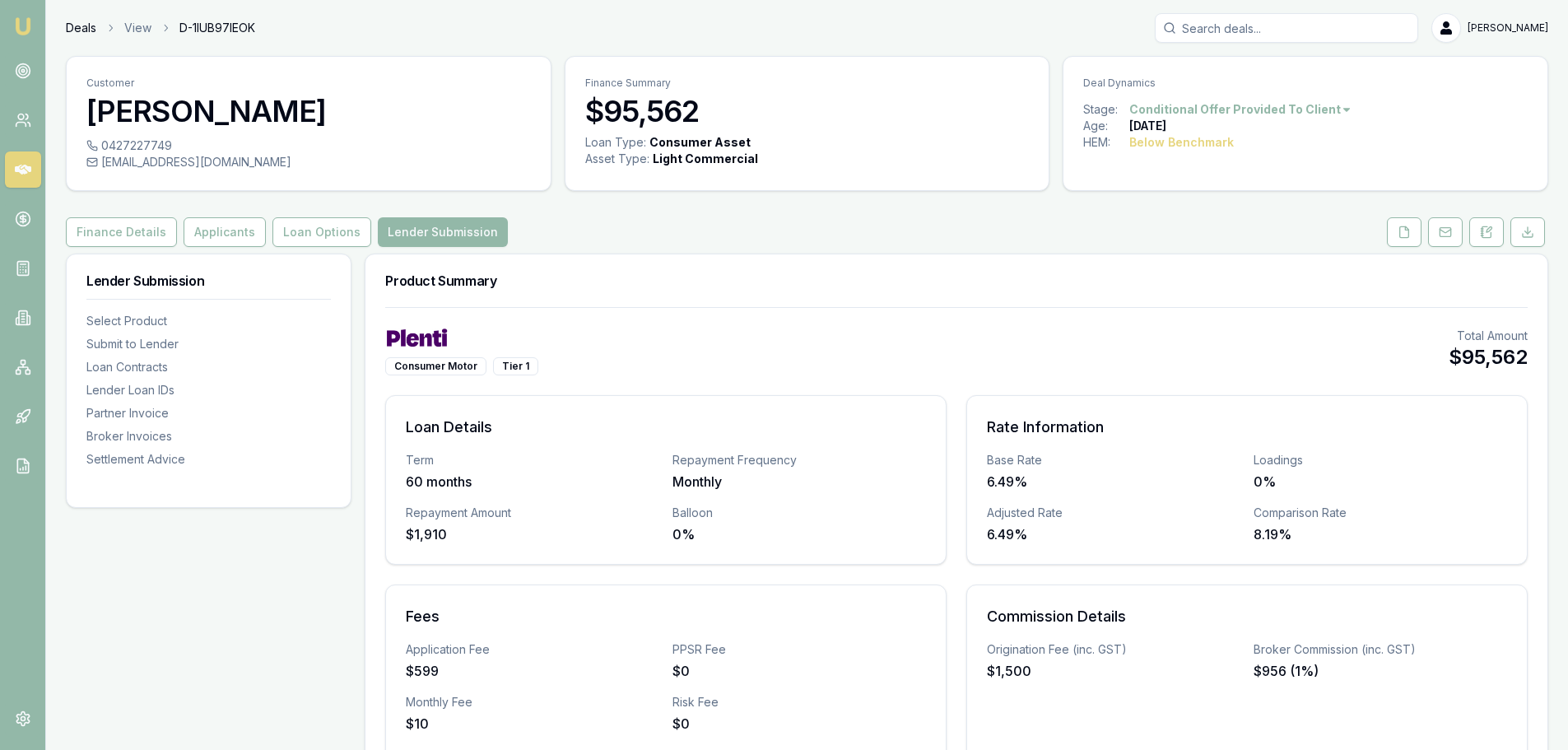
click at [79, 30] on link "Deals" at bounding box center [80, 28] width 31 height 17
